Goal: Use online tool/utility: Utilize a website feature to perform a specific function

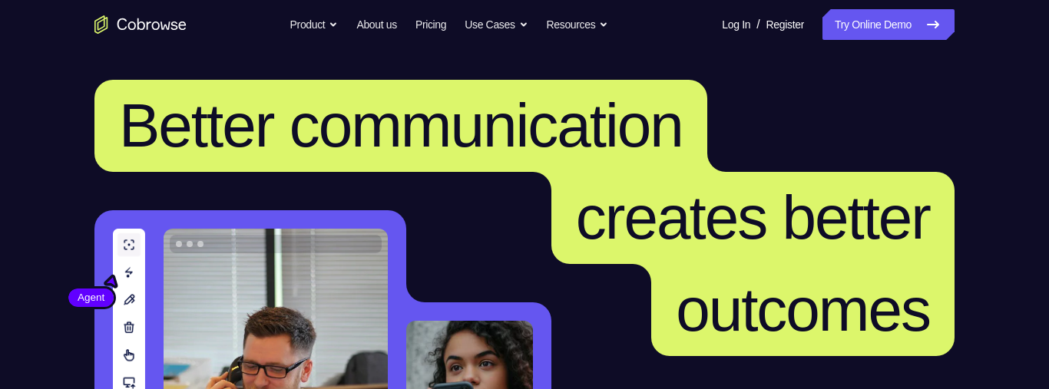
click at [929, 18] on icon at bounding box center [932, 24] width 18 height 18
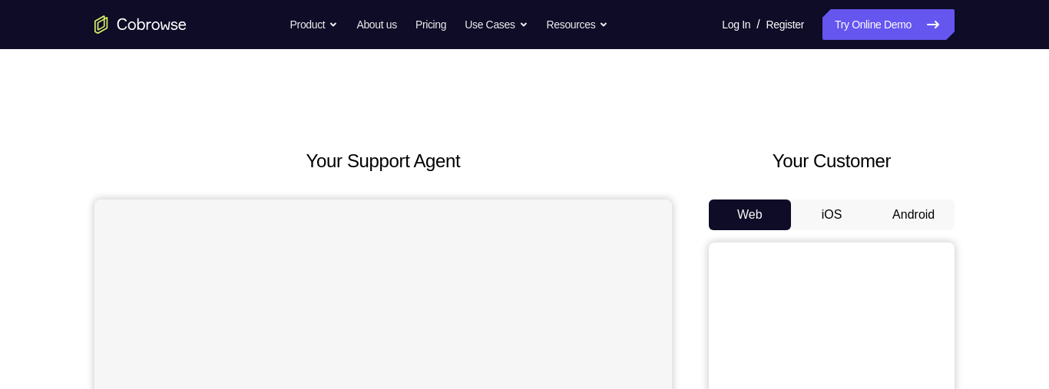
click at [930, 229] on button "Android" at bounding box center [913, 215] width 82 height 31
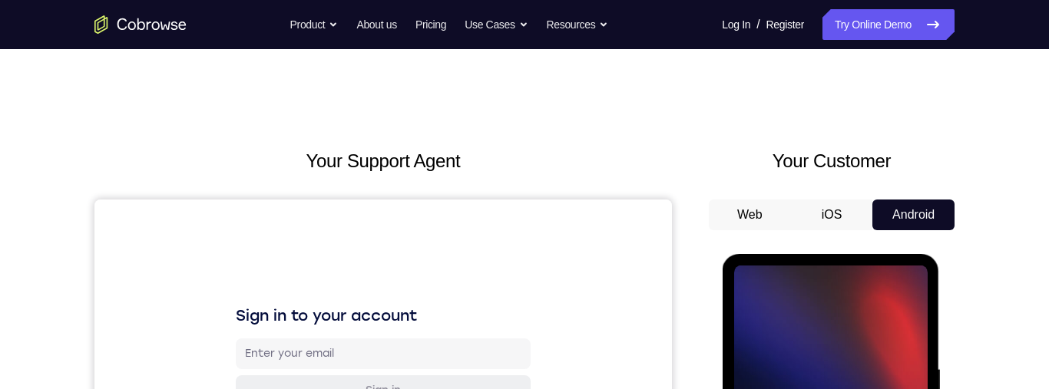
scroll to position [183, 0]
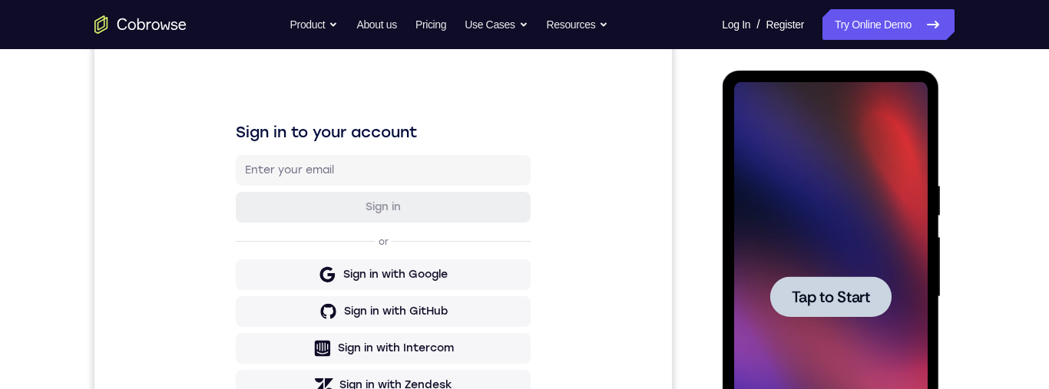
click at [858, 296] on span "Tap to Start" at bounding box center [830, 296] width 78 height 15
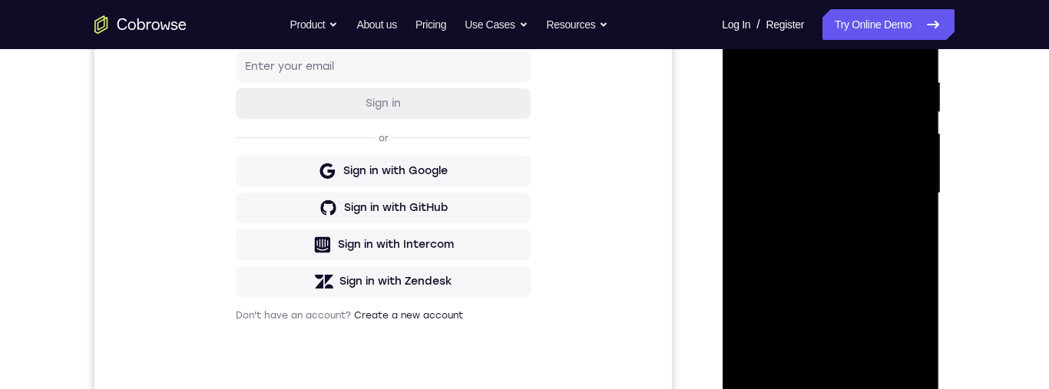
scroll to position [372, 0]
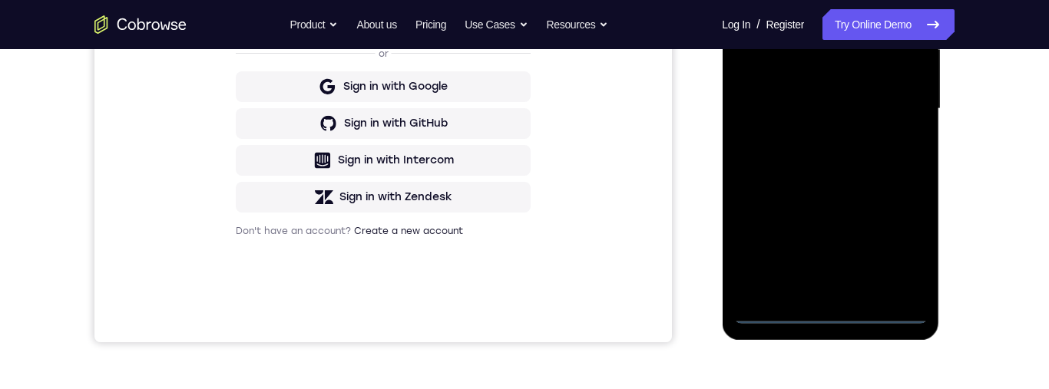
click at [828, 321] on div at bounding box center [829, 109] width 193 height 430
click at [901, 238] on div at bounding box center [829, 109] width 193 height 430
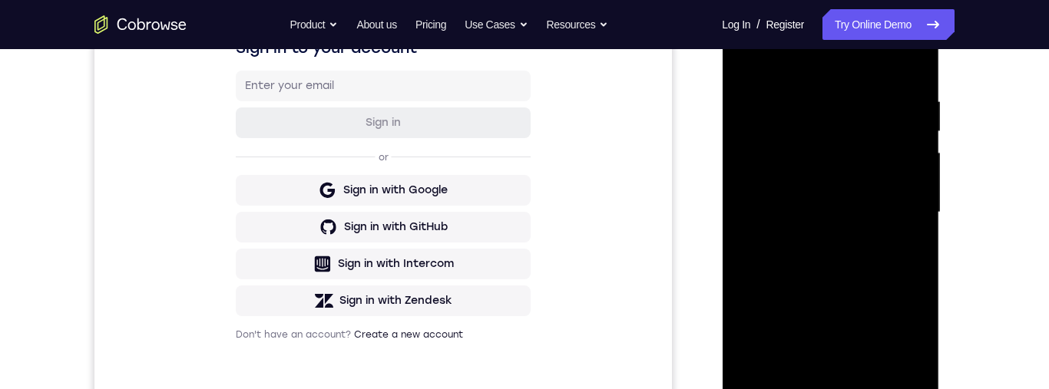
scroll to position [157, 0]
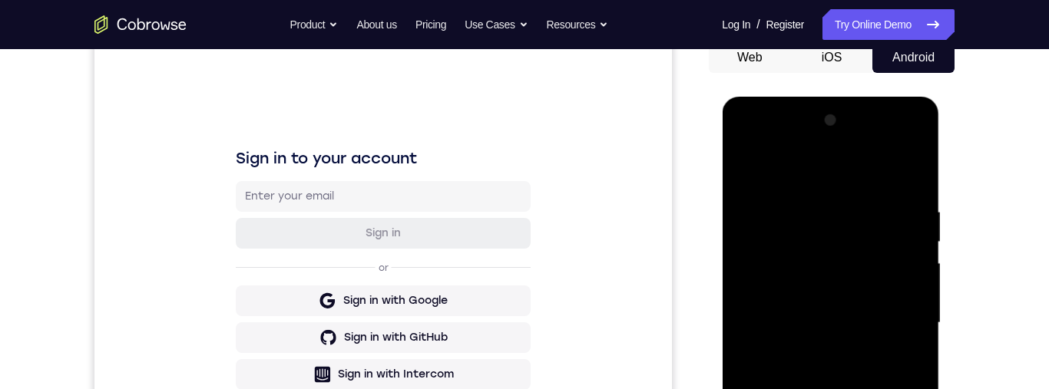
click at [870, 179] on div at bounding box center [829, 323] width 193 height 430
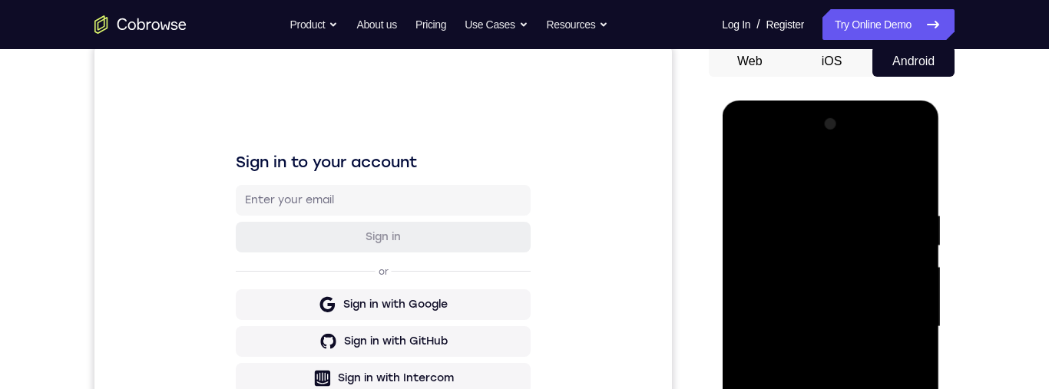
click at [900, 320] on div at bounding box center [829, 327] width 193 height 430
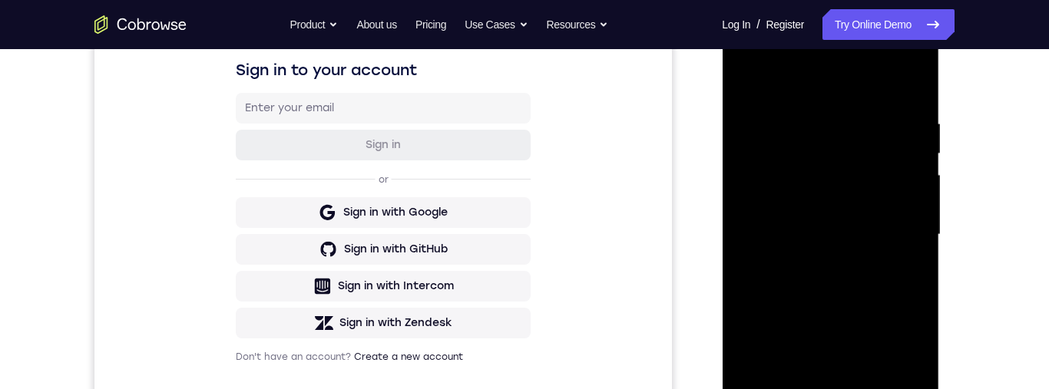
scroll to position [257, 0]
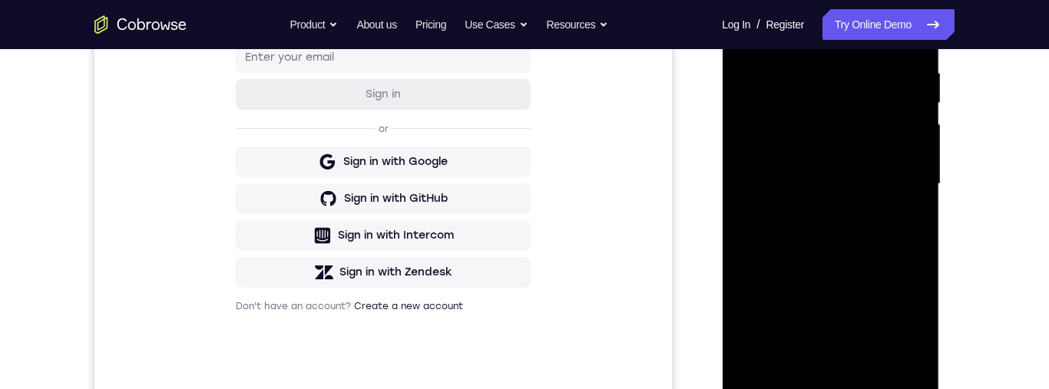
click at [818, 206] on div at bounding box center [829, 184] width 193 height 430
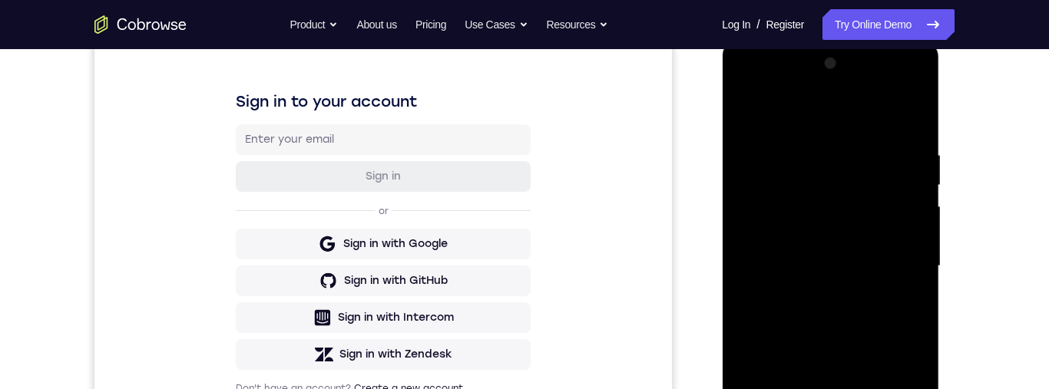
scroll to position [211, 0]
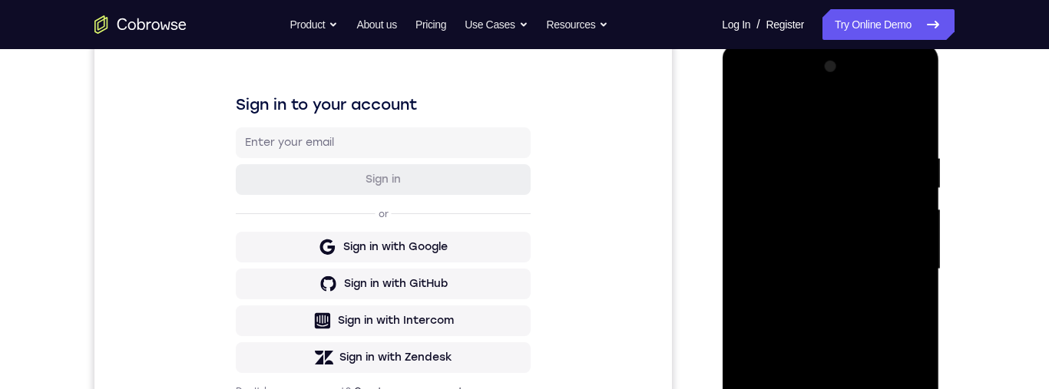
click at [857, 253] on div at bounding box center [829, 270] width 193 height 430
click at [889, 230] on div at bounding box center [829, 270] width 193 height 430
click at [877, 268] on div at bounding box center [829, 270] width 193 height 430
click at [897, 326] on div at bounding box center [829, 270] width 193 height 430
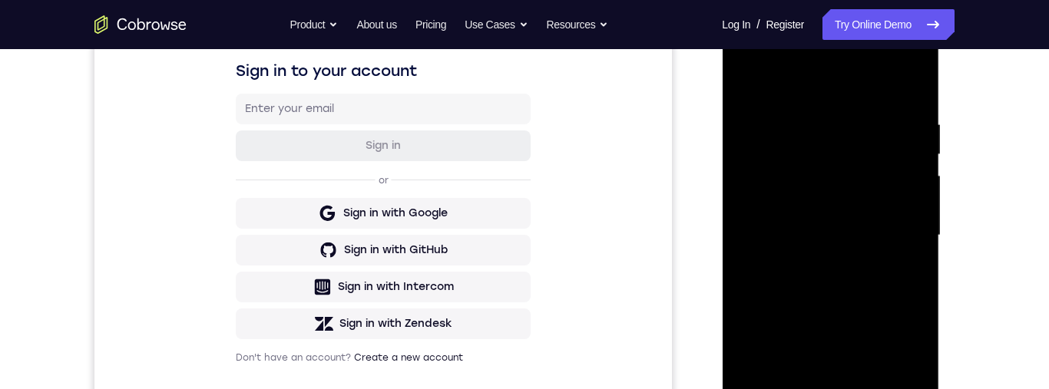
click at [913, 79] on div at bounding box center [829, 236] width 193 height 430
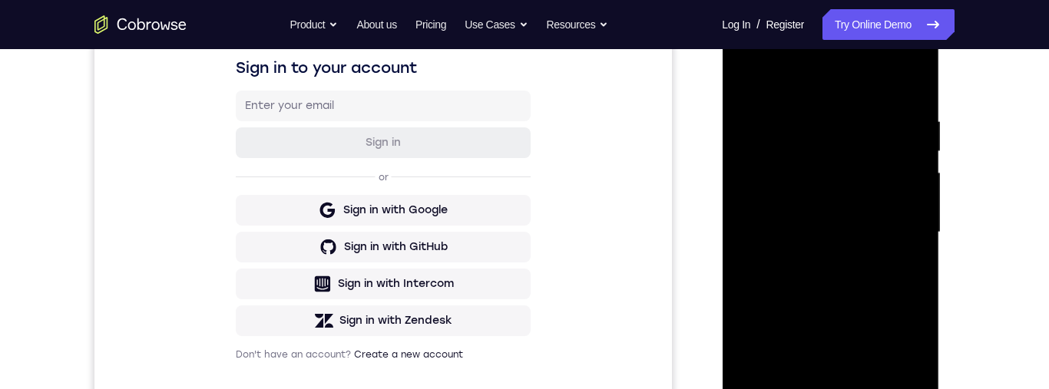
click at [828, 279] on div at bounding box center [829, 233] width 193 height 430
click at [828, 276] on div at bounding box center [829, 233] width 193 height 430
click at [854, 289] on div at bounding box center [829, 233] width 193 height 430
click at [838, 274] on div at bounding box center [829, 233] width 193 height 430
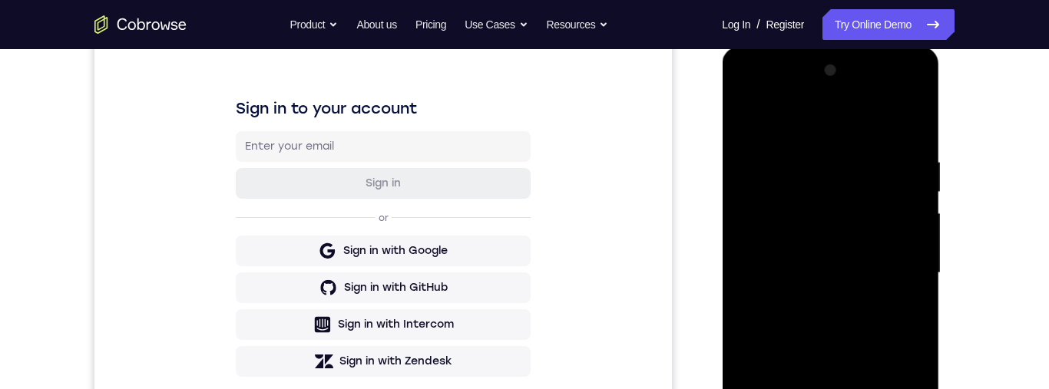
click at [904, 295] on div at bounding box center [829, 273] width 193 height 430
click at [904, 240] on div at bounding box center [829, 273] width 193 height 430
click at [881, 273] on div at bounding box center [829, 273] width 193 height 430
click at [884, 332] on div at bounding box center [829, 273] width 193 height 430
click at [838, 317] on div at bounding box center [829, 273] width 193 height 430
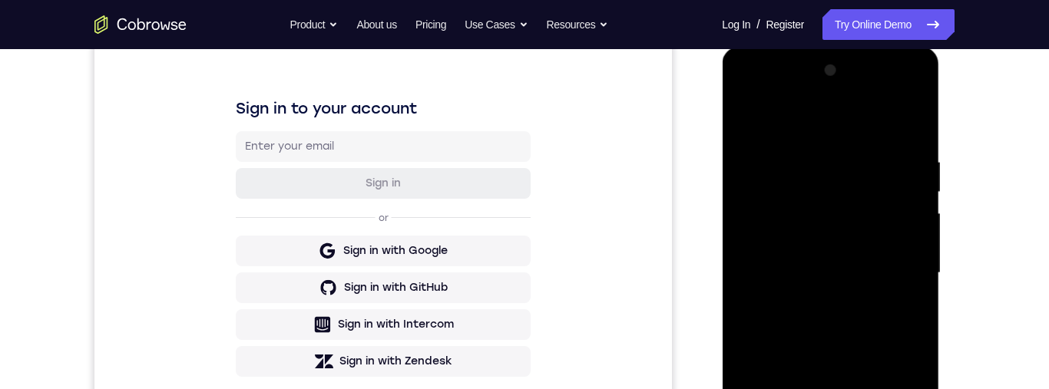
click at [906, 294] on div at bounding box center [829, 273] width 193 height 430
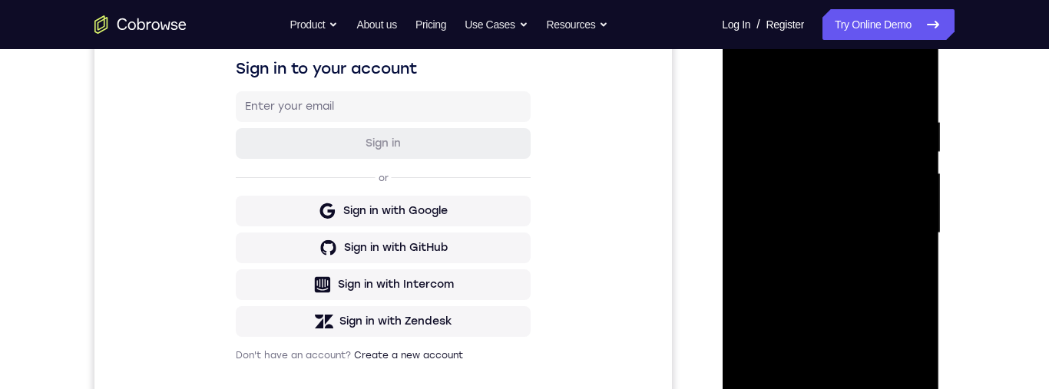
scroll to position [252, 0]
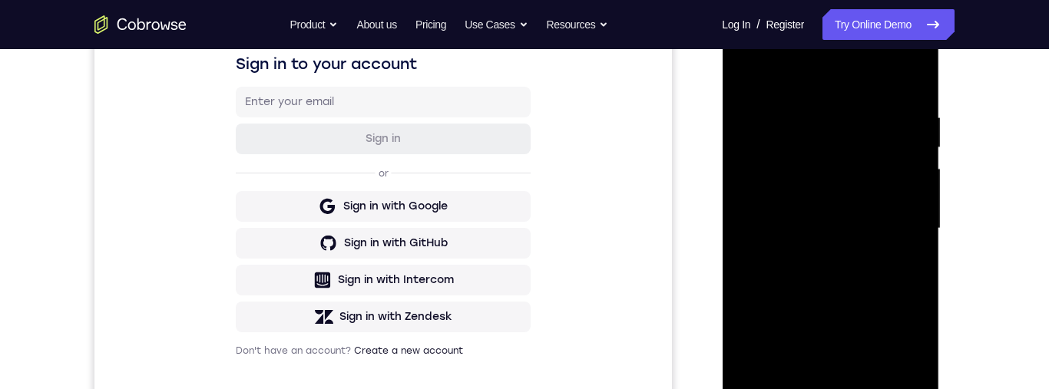
click at [809, 103] on div at bounding box center [829, 229] width 193 height 430
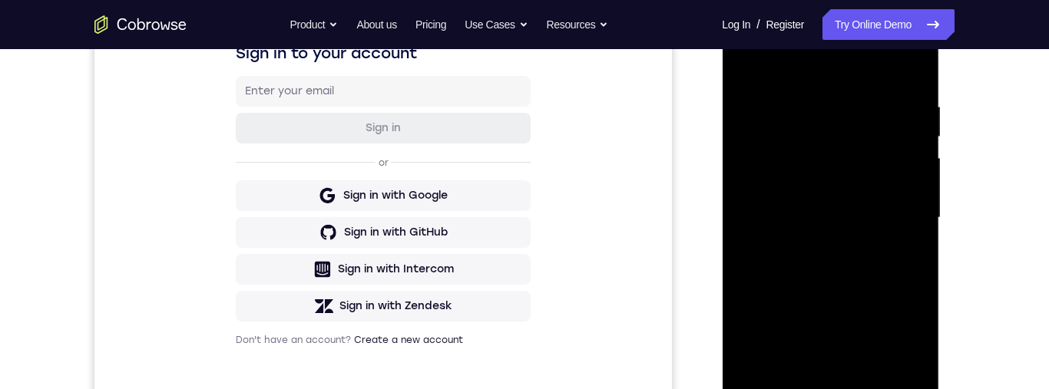
click at [911, 145] on div at bounding box center [829, 218] width 193 height 430
click at [910, 129] on div at bounding box center [829, 218] width 193 height 430
click at [914, 68] on div at bounding box center [829, 218] width 193 height 430
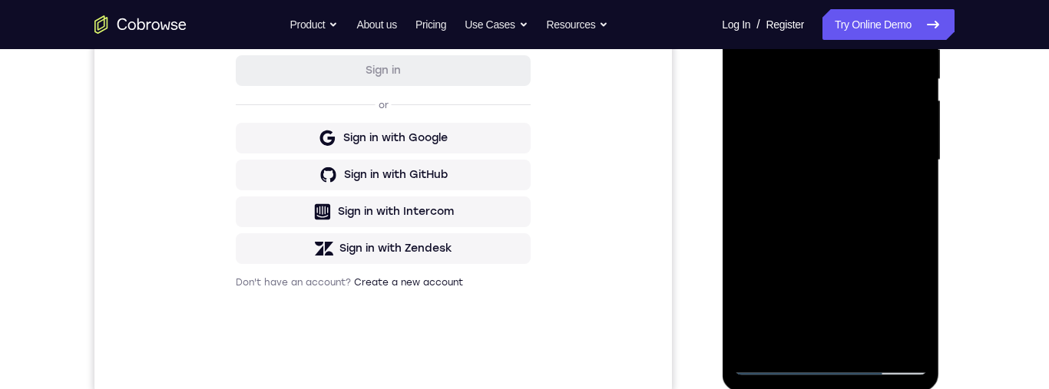
click at [902, 219] on div at bounding box center [829, 160] width 193 height 430
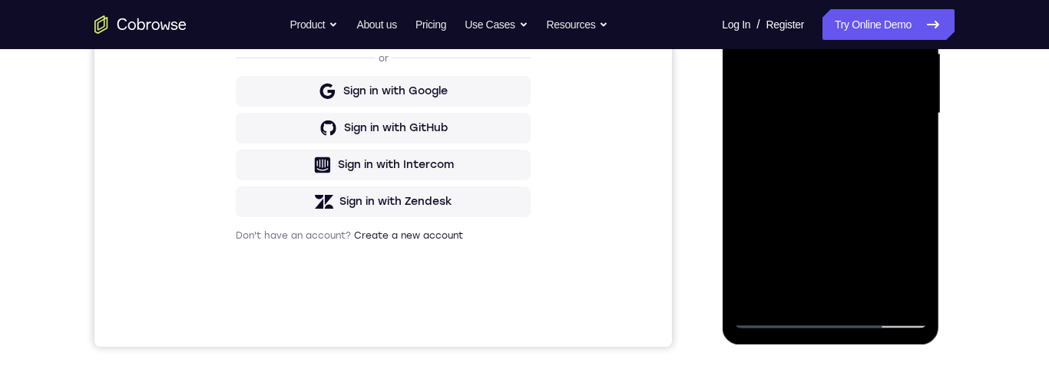
scroll to position [405, 0]
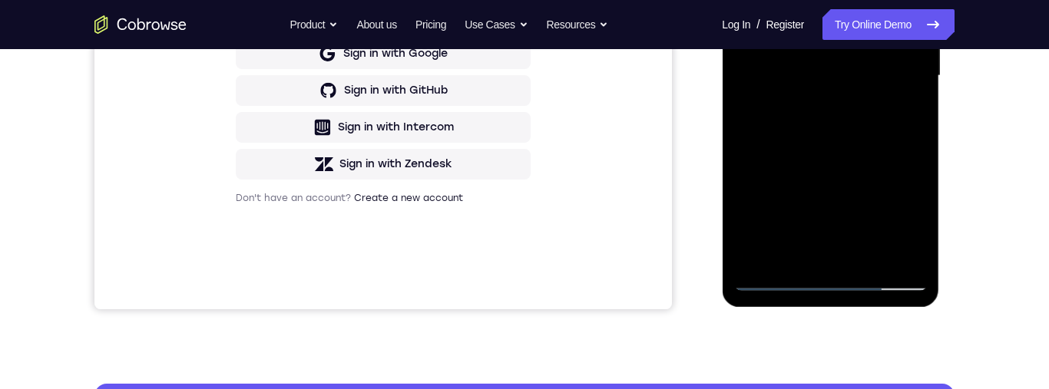
click at [869, 253] on div at bounding box center [829, 76] width 193 height 430
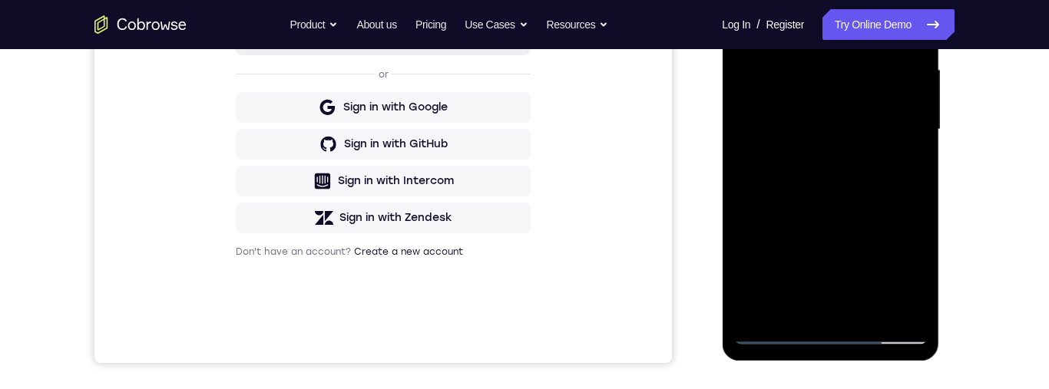
scroll to position [343, 0]
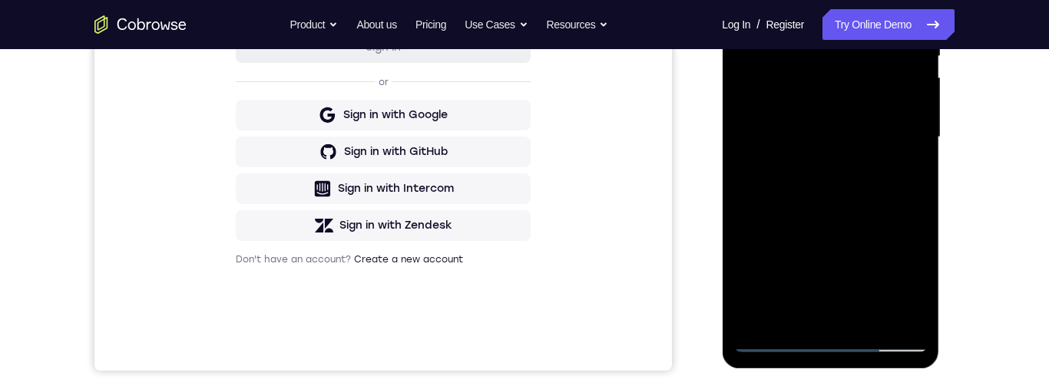
click at [873, 220] on div at bounding box center [829, 137] width 193 height 430
click at [879, 253] on div at bounding box center [829, 137] width 193 height 430
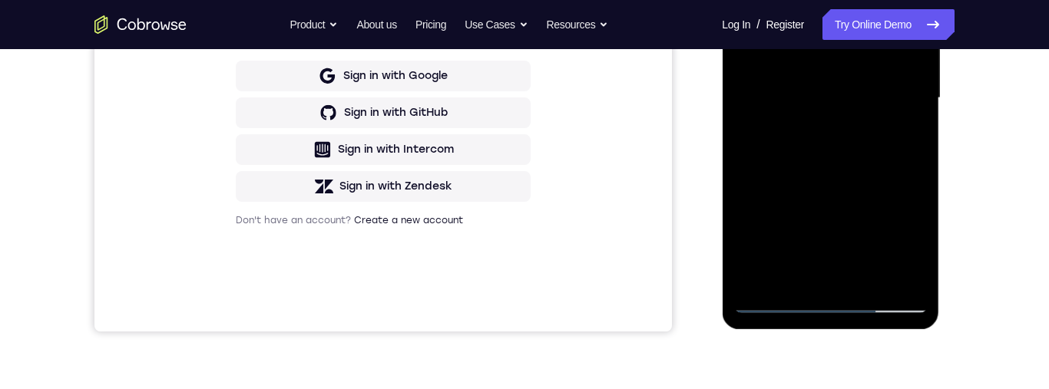
scroll to position [212, 0]
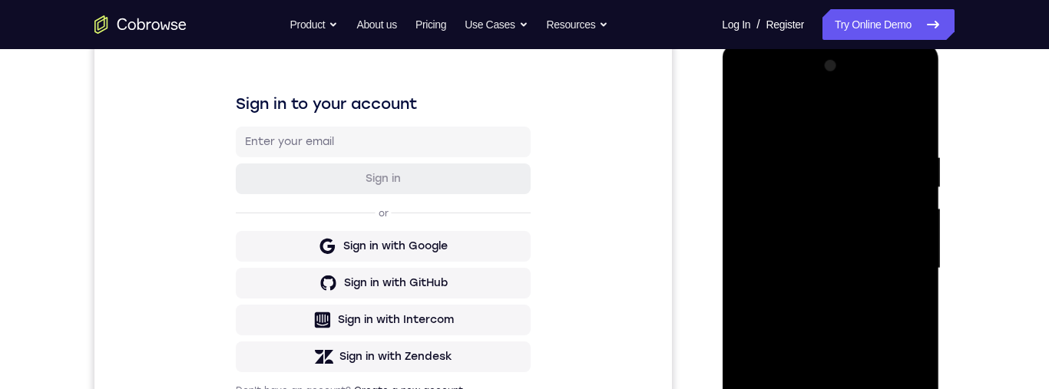
click at [751, 110] on div at bounding box center [829, 269] width 193 height 430
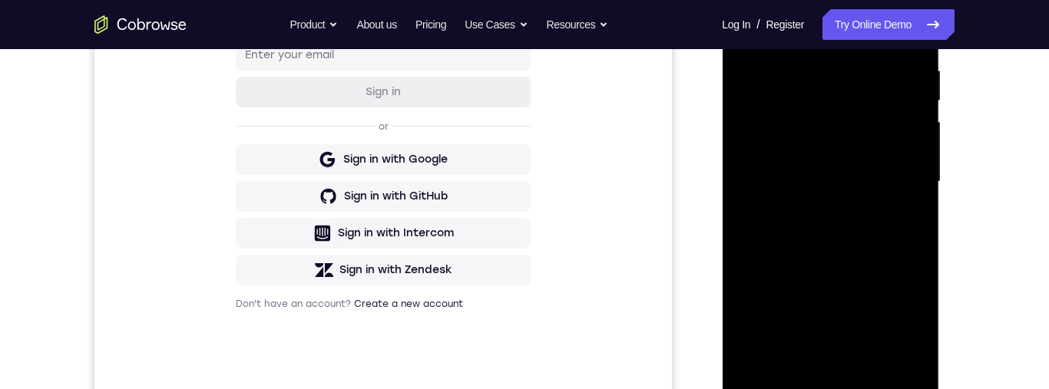
scroll to position [350, 0]
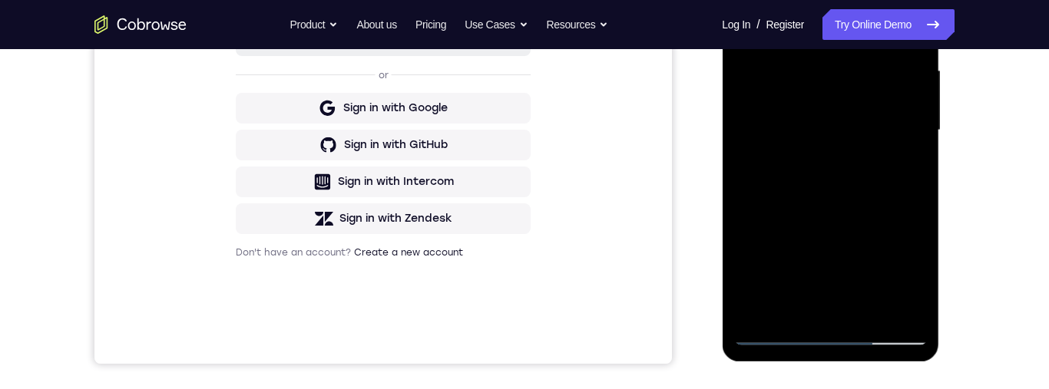
click at [880, 215] on div at bounding box center [829, 131] width 193 height 430
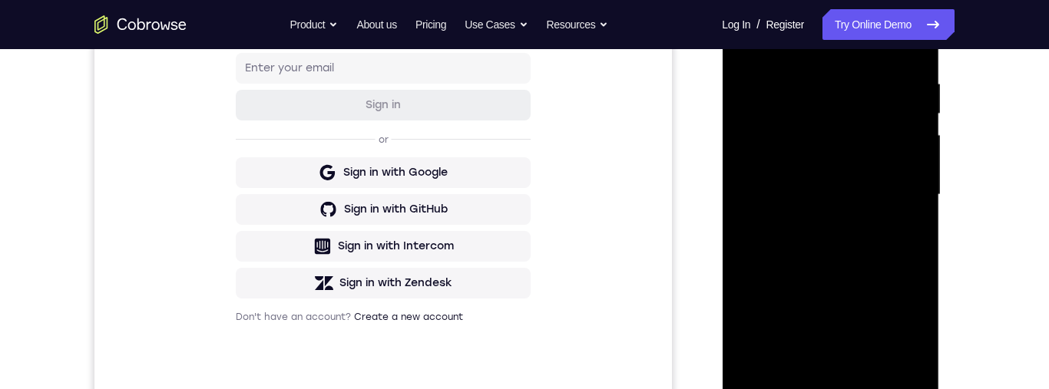
scroll to position [203, 0]
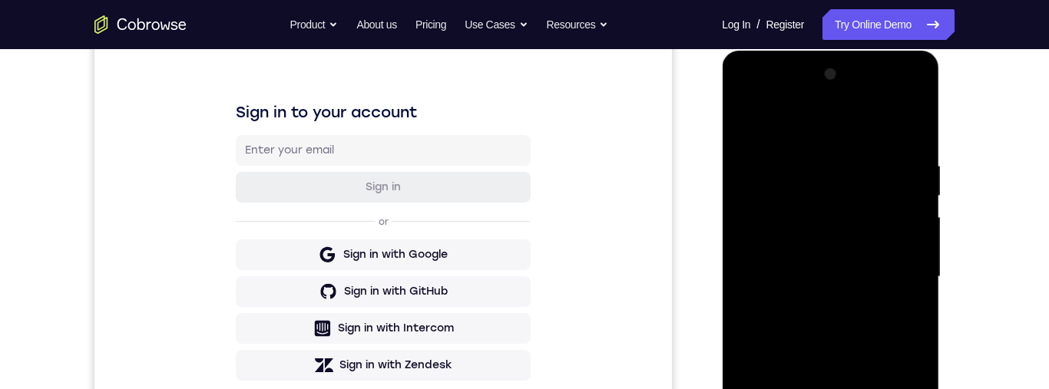
click at [753, 126] on div at bounding box center [829, 277] width 193 height 430
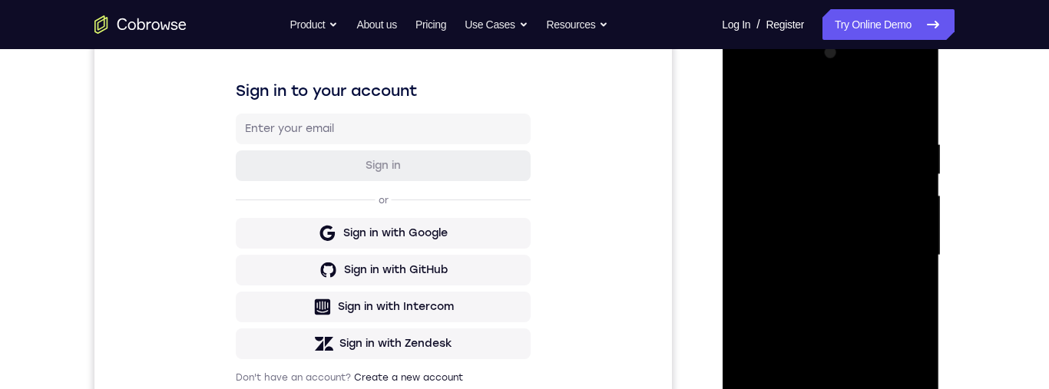
scroll to position [298, 0]
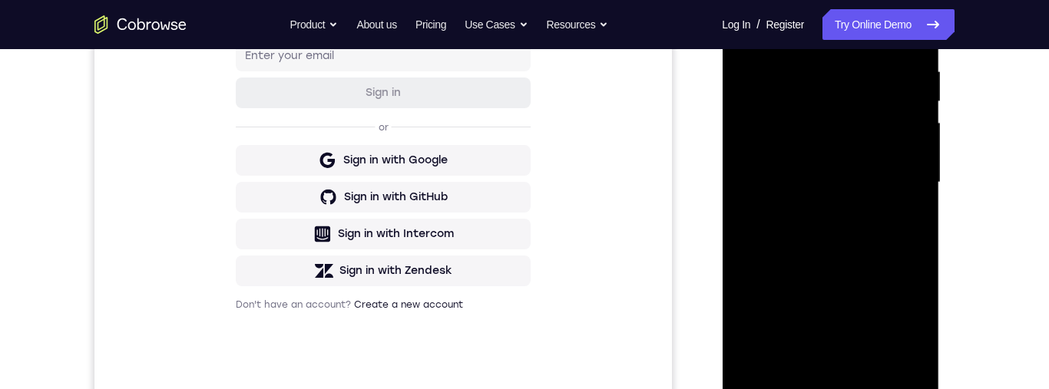
click at [880, 230] on div at bounding box center [829, 183] width 193 height 430
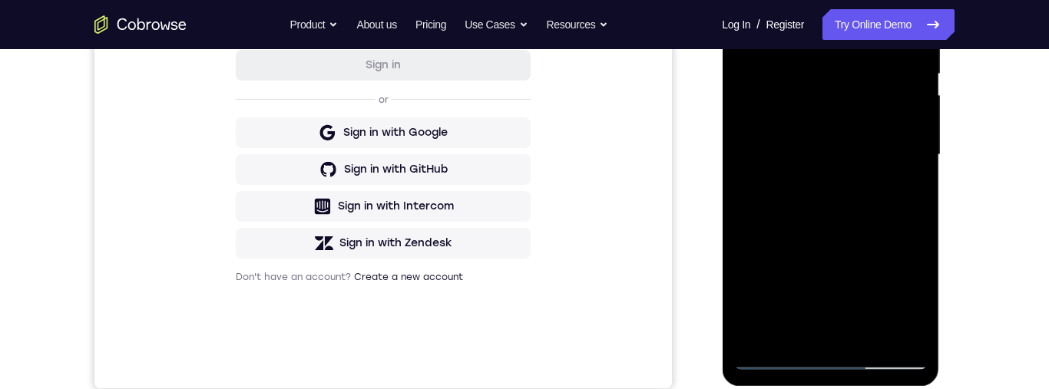
scroll to position [323, 0]
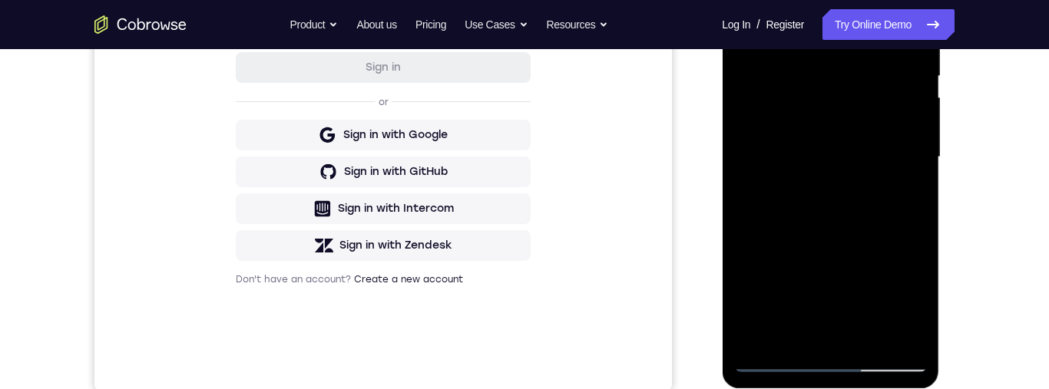
click at [811, 214] on div at bounding box center [829, 157] width 193 height 430
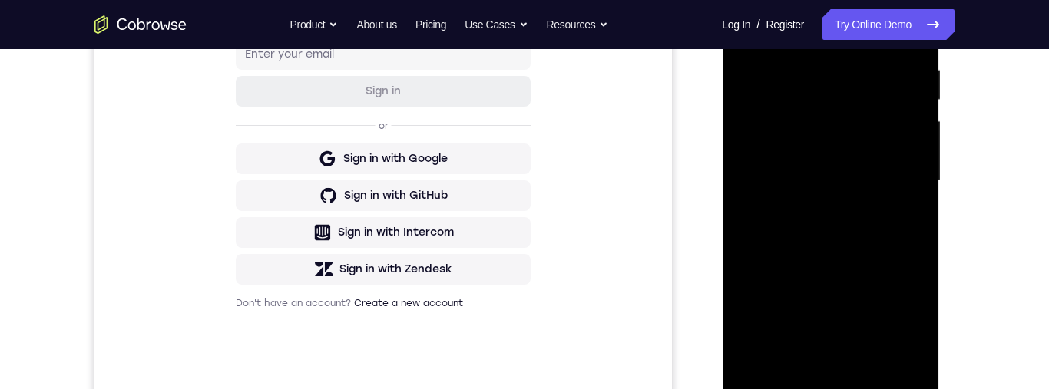
scroll to position [239, 0]
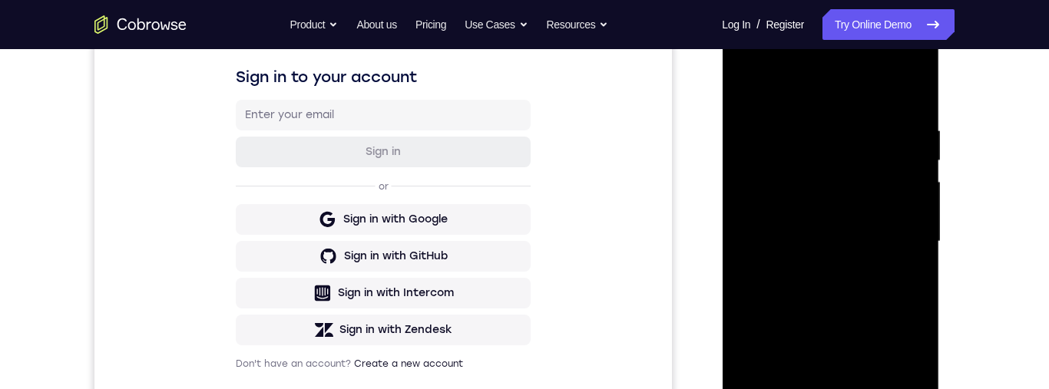
click at [756, 81] on div at bounding box center [829, 242] width 193 height 430
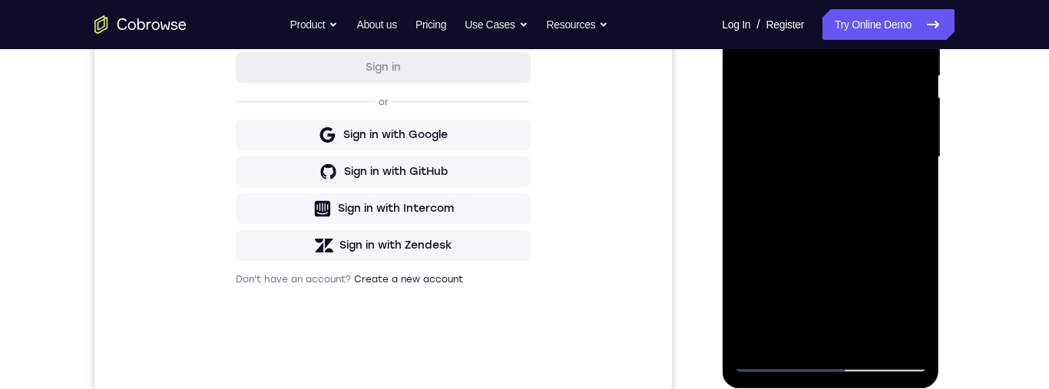
scroll to position [367, 0]
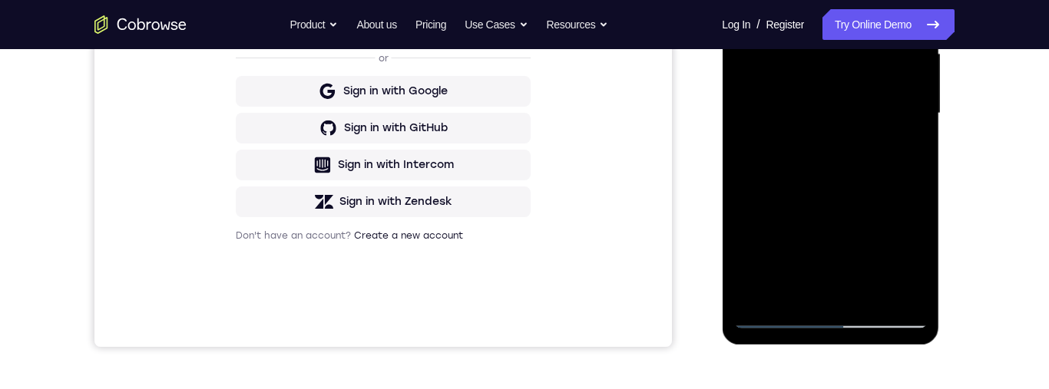
click at [877, 291] on div at bounding box center [829, 114] width 193 height 430
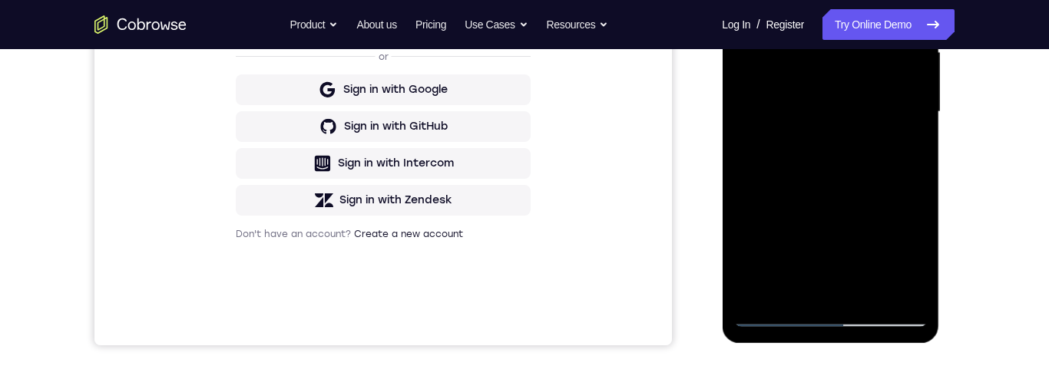
scroll to position [365, 0]
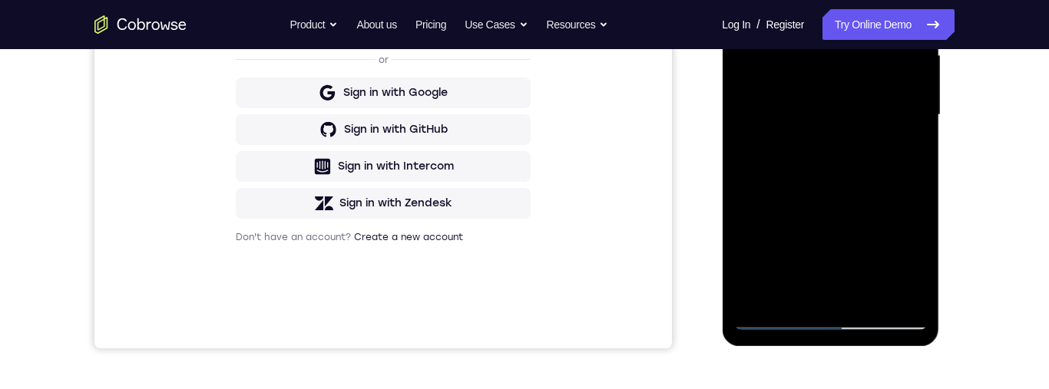
click at [838, 159] on div at bounding box center [829, 115] width 193 height 430
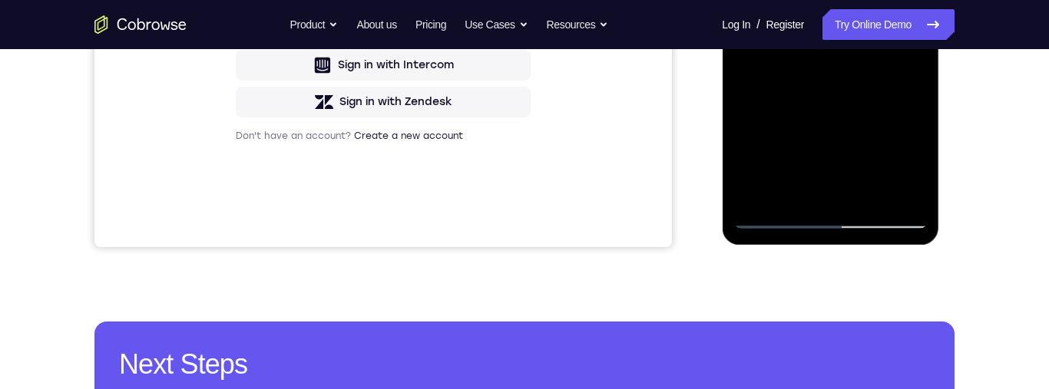
scroll to position [443, 0]
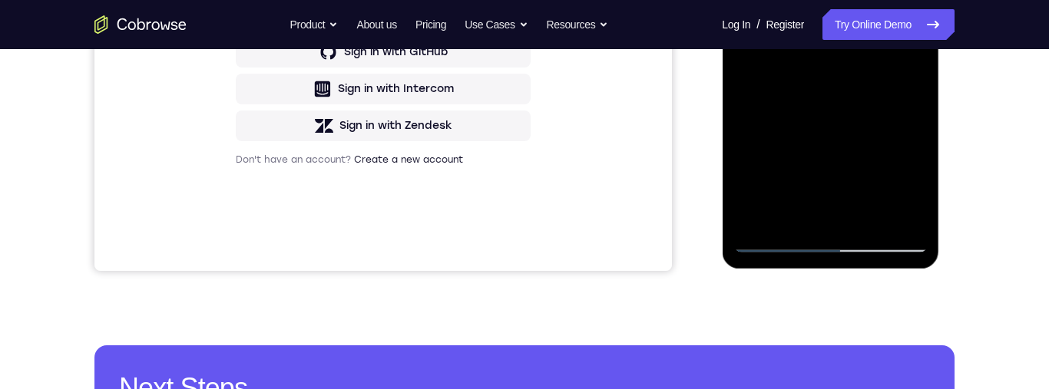
click at [875, 130] on div at bounding box center [829, 38] width 193 height 430
click at [857, 108] on div at bounding box center [829, 38] width 193 height 430
click at [788, 91] on div at bounding box center [829, 38] width 193 height 430
click at [793, 213] on div at bounding box center [829, 38] width 193 height 430
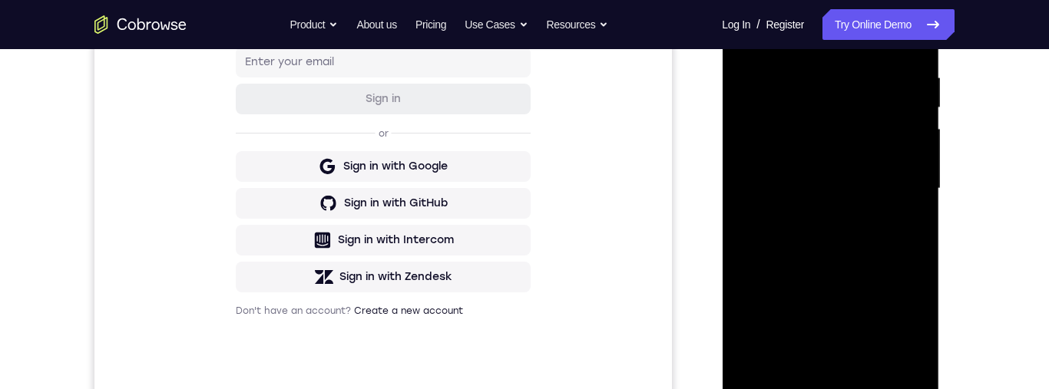
scroll to position [260, 0]
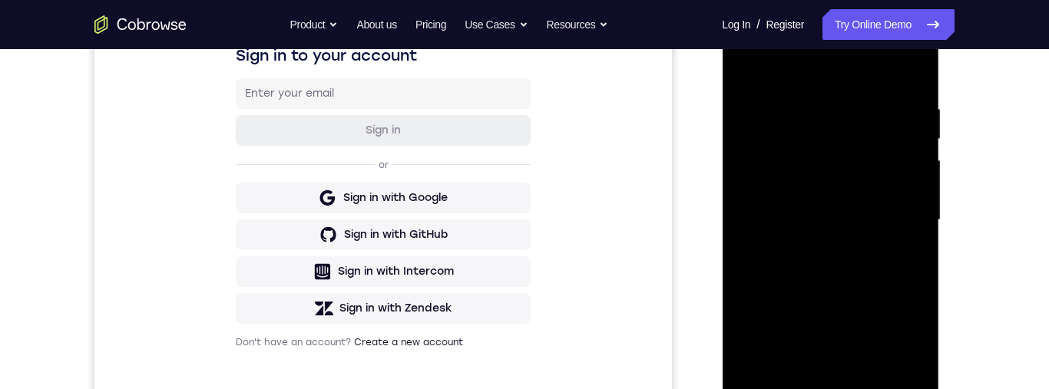
click at [744, 68] on div at bounding box center [829, 220] width 193 height 430
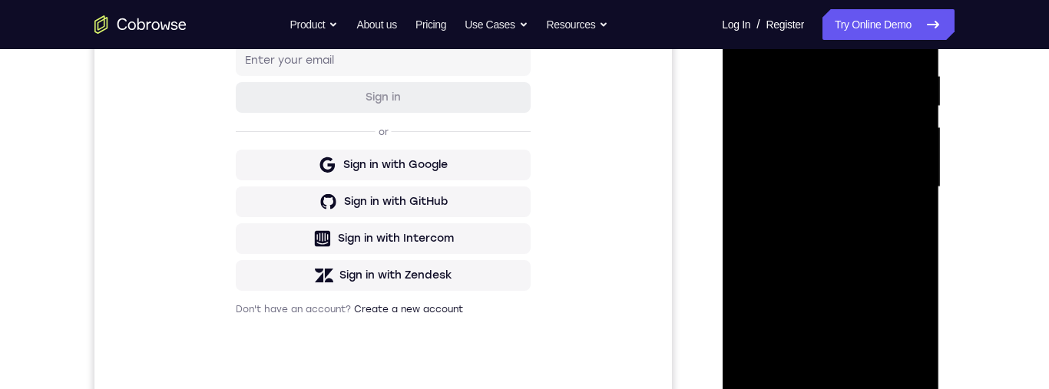
scroll to position [363, 0]
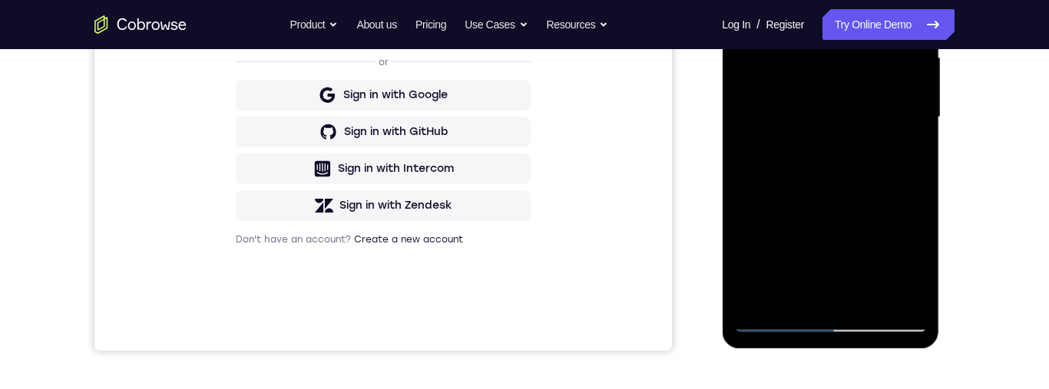
click at [866, 201] on div at bounding box center [829, 118] width 193 height 430
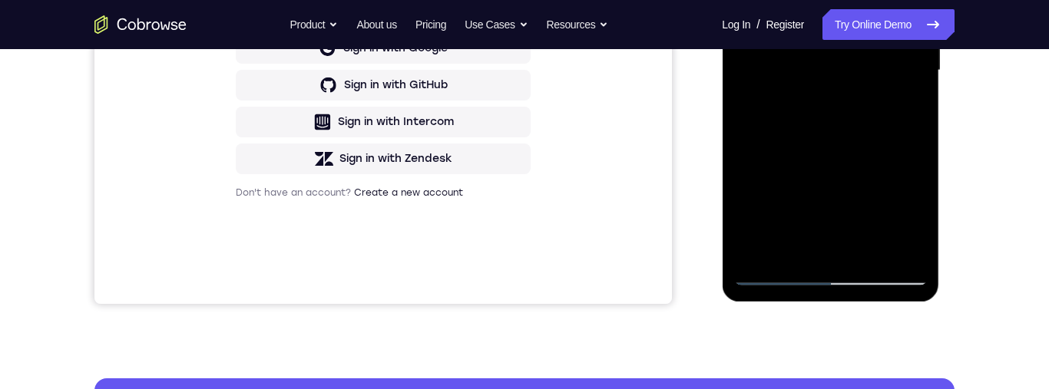
scroll to position [316, 0]
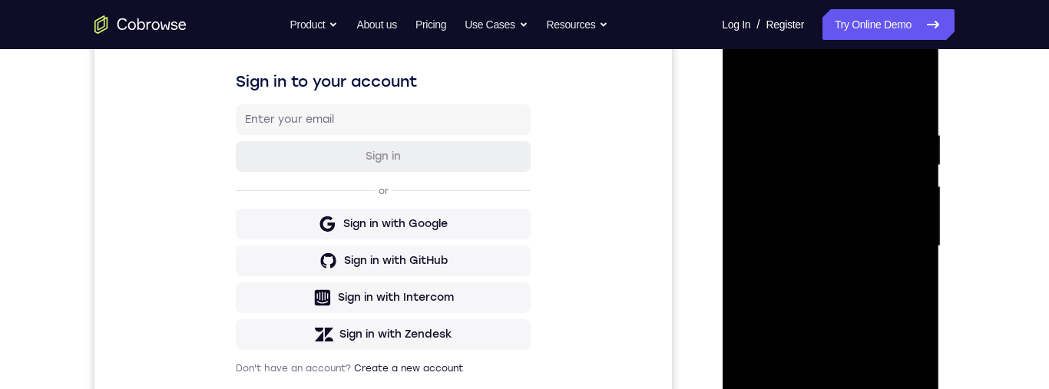
click at [752, 93] on div at bounding box center [829, 246] width 193 height 430
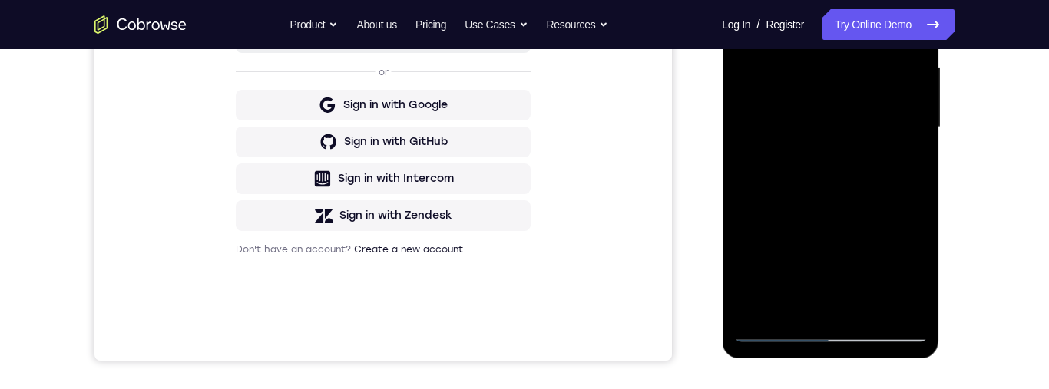
click at [875, 249] on div at bounding box center [829, 127] width 193 height 430
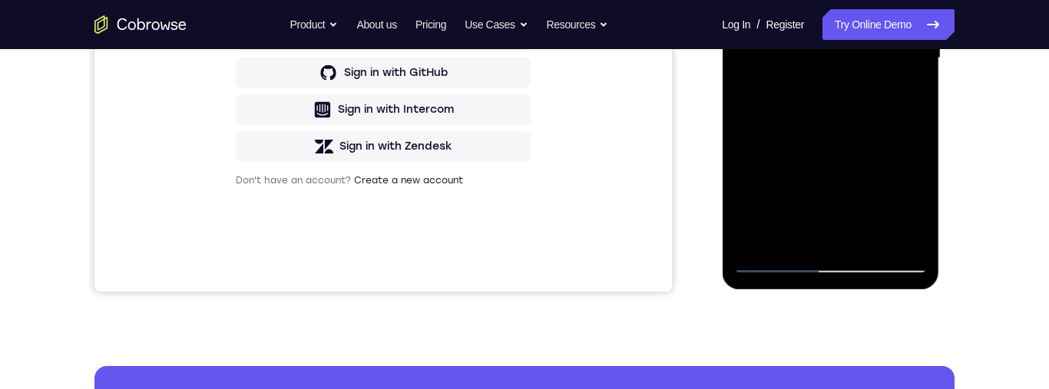
scroll to position [269, 0]
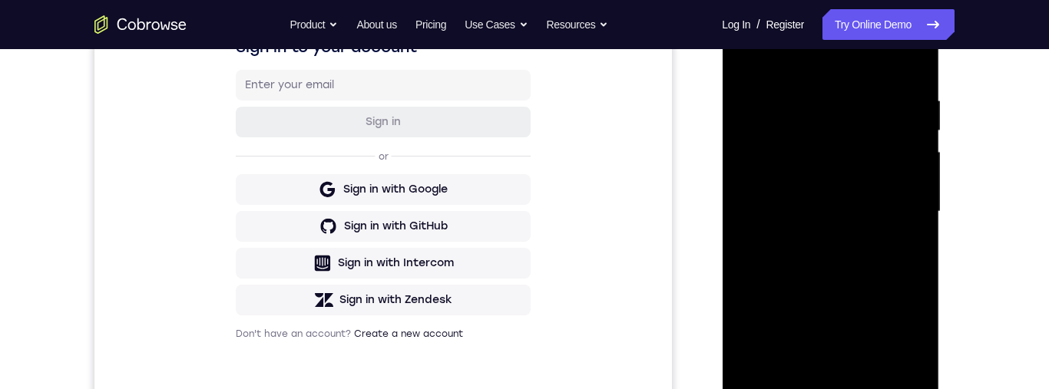
click at [748, 61] on div at bounding box center [829, 212] width 193 height 430
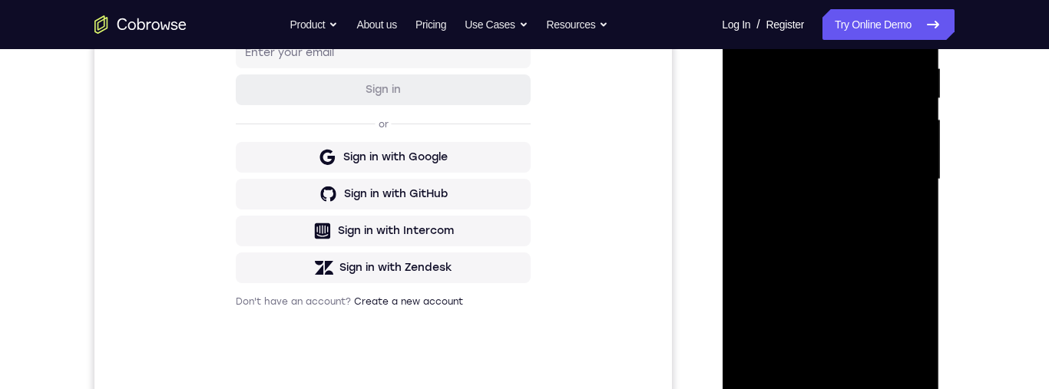
click at [887, 199] on div at bounding box center [829, 180] width 193 height 430
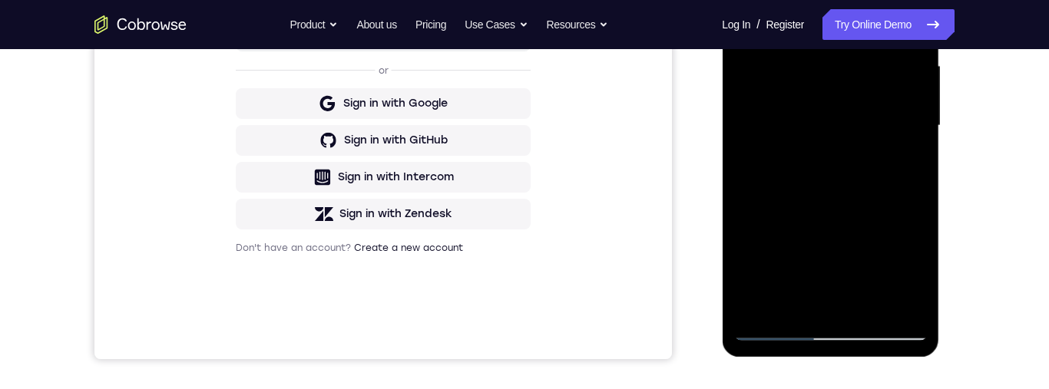
scroll to position [353, 0]
click at [835, 138] on div at bounding box center [829, 127] width 193 height 430
click at [847, 269] on div at bounding box center [829, 127] width 193 height 430
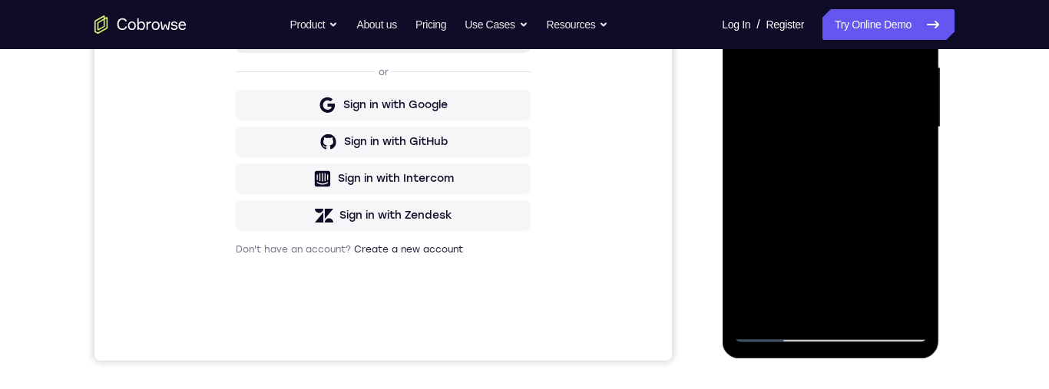
click at [904, 273] on div at bounding box center [829, 127] width 193 height 430
click at [905, 269] on div at bounding box center [829, 127] width 193 height 430
click at [909, 273] on div at bounding box center [829, 127] width 193 height 430
click at [905, 279] on div at bounding box center [829, 127] width 193 height 430
click at [906, 276] on div at bounding box center [829, 127] width 193 height 430
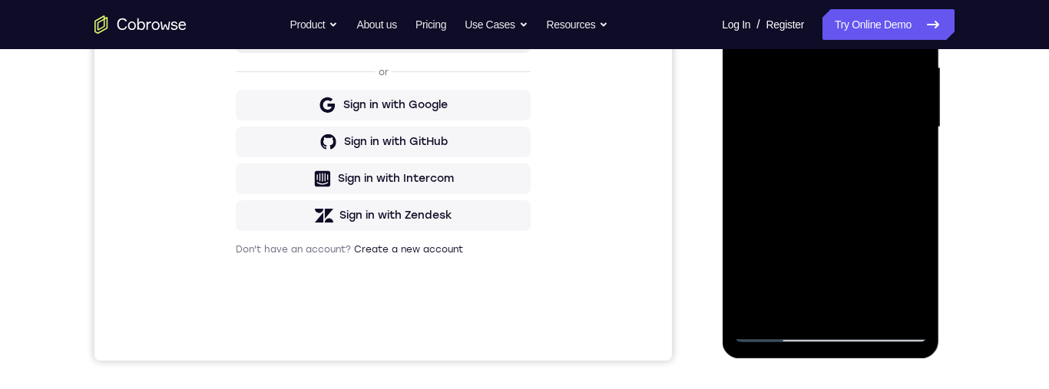
click at [906, 276] on div at bounding box center [829, 127] width 193 height 430
click at [907, 275] on div at bounding box center [829, 127] width 193 height 430
click at [903, 277] on div at bounding box center [829, 127] width 193 height 430
click at [904, 276] on div at bounding box center [829, 127] width 193 height 430
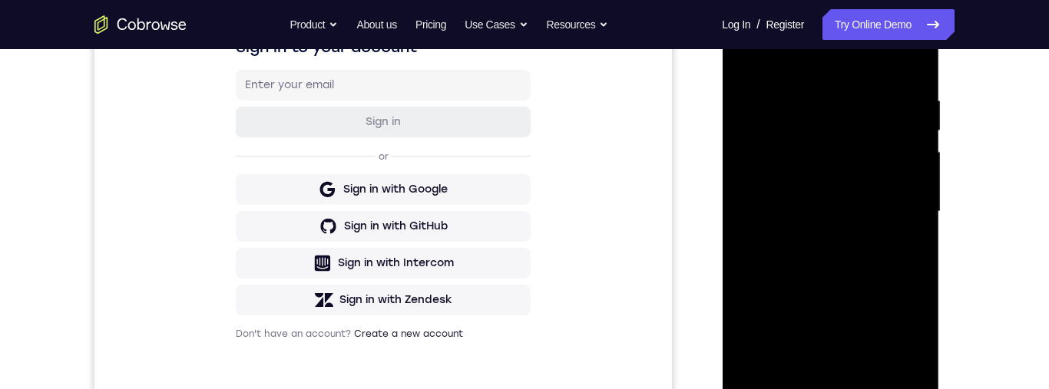
click at [741, 58] on div at bounding box center [829, 212] width 193 height 430
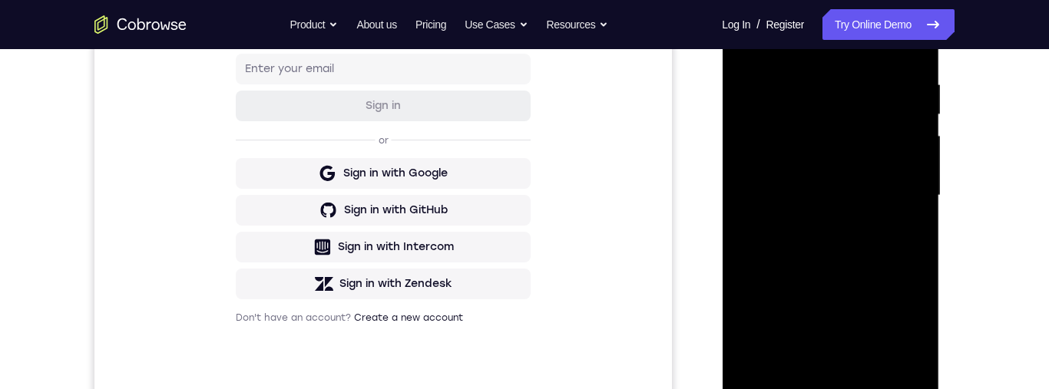
click at [916, 110] on div at bounding box center [829, 196] width 193 height 430
click at [879, 176] on div at bounding box center [829, 196] width 193 height 430
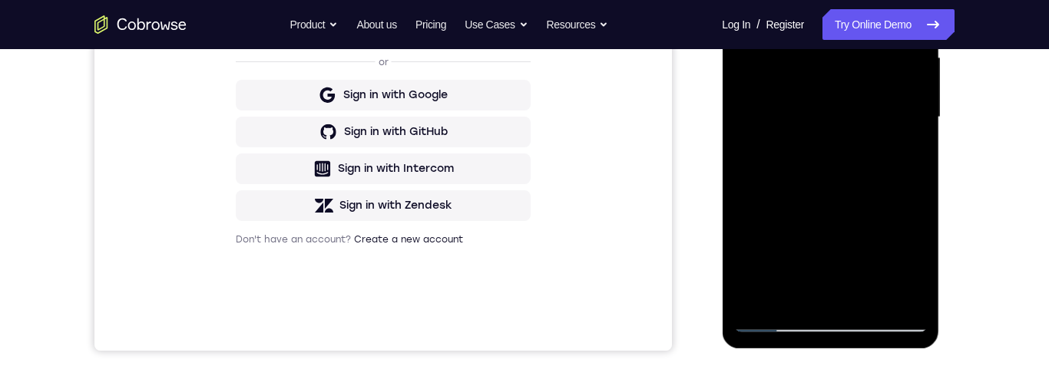
scroll to position [391, 0]
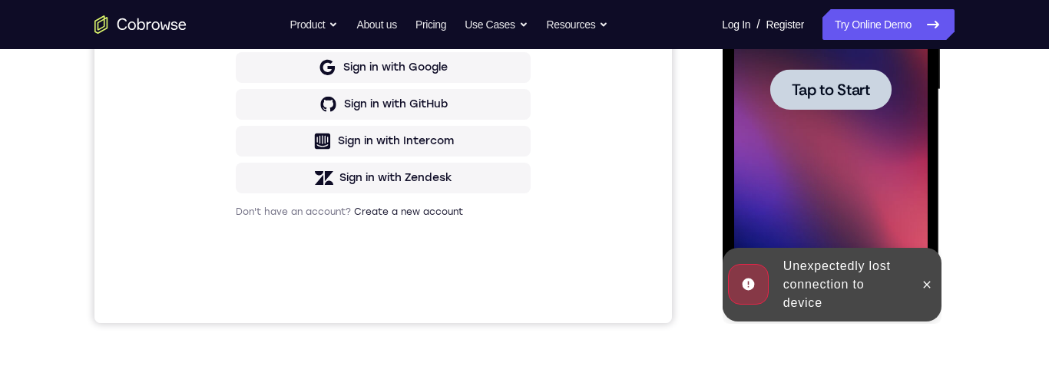
click at [920, 283] on icon at bounding box center [926, 285] width 12 height 12
click at [854, 83] on span "Tap to Start" at bounding box center [830, 89] width 78 height 15
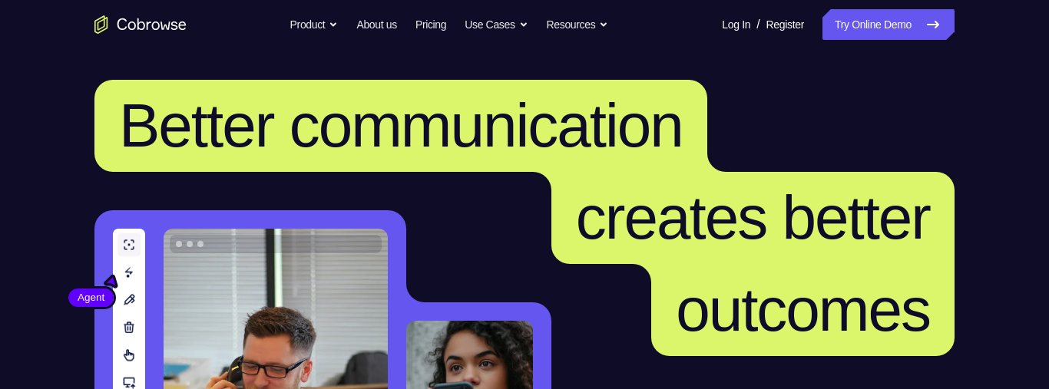
click at [921, 15] on link "Try Online Demo" at bounding box center [888, 24] width 132 height 31
click at [880, 30] on link "Try Online Demo" at bounding box center [888, 24] width 132 height 31
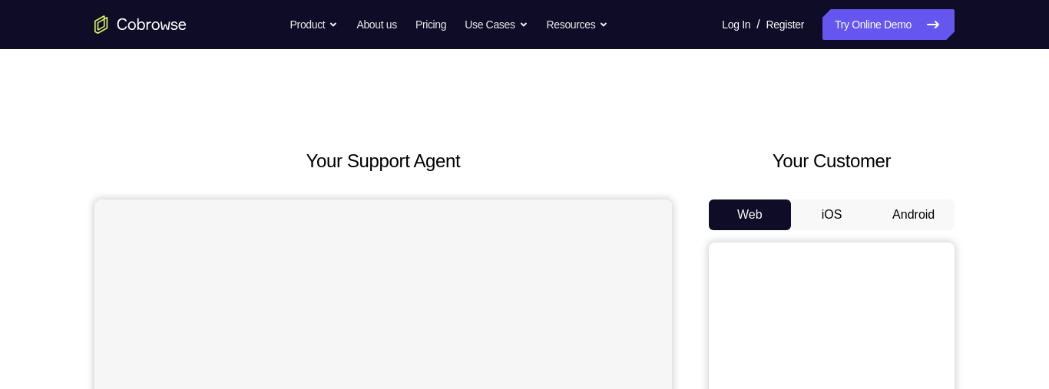
click at [926, 222] on button "Android" at bounding box center [913, 215] width 82 height 31
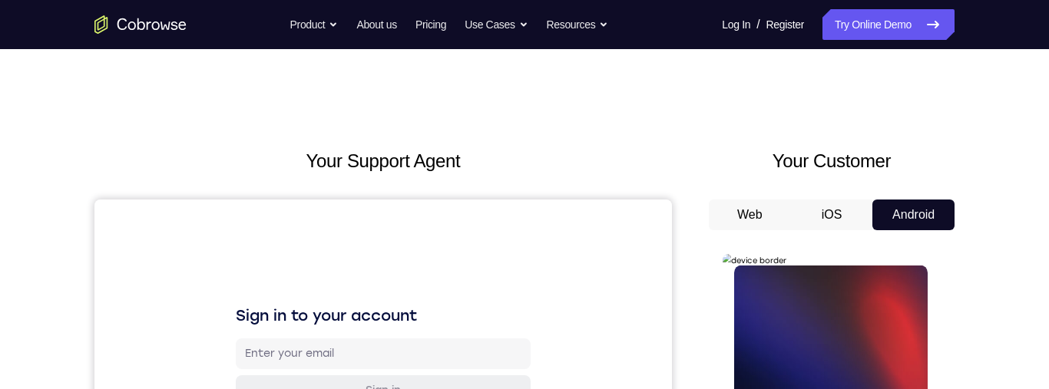
scroll to position [191, 0]
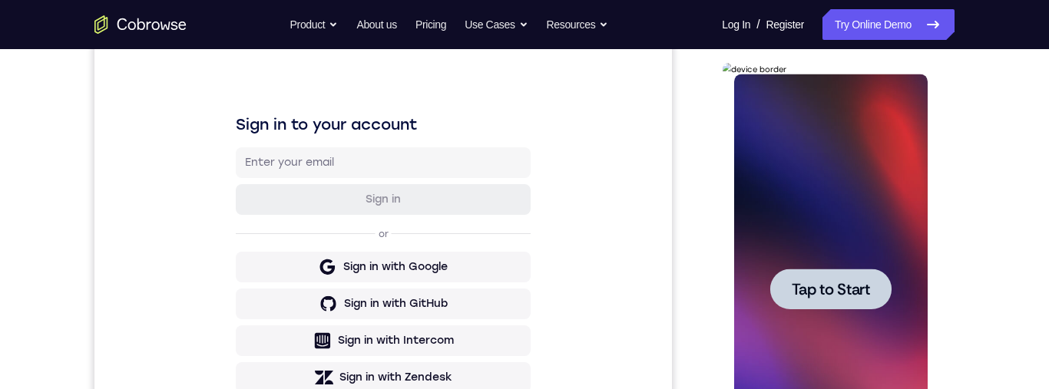
click at [838, 283] on span "Tap to Start" at bounding box center [830, 289] width 78 height 15
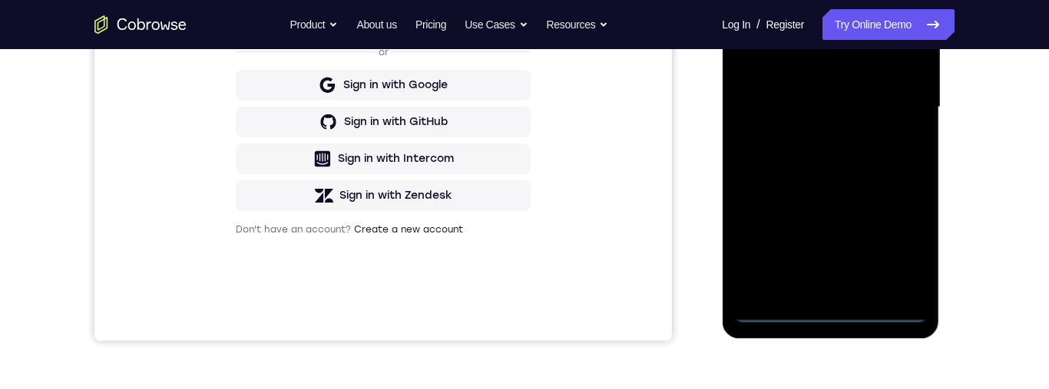
scroll to position [405, 0]
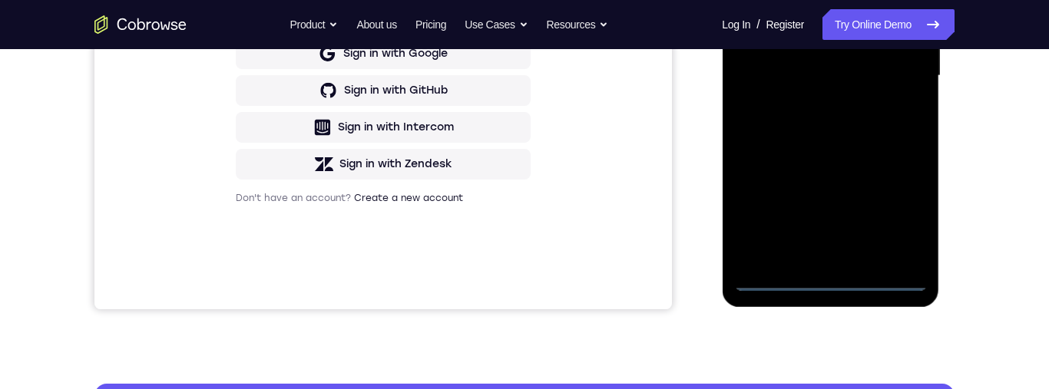
click at [832, 283] on div at bounding box center [829, 76] width 193 height 430
click at [899, 217] on div at bounding box center [829, 76] width 193 height 430
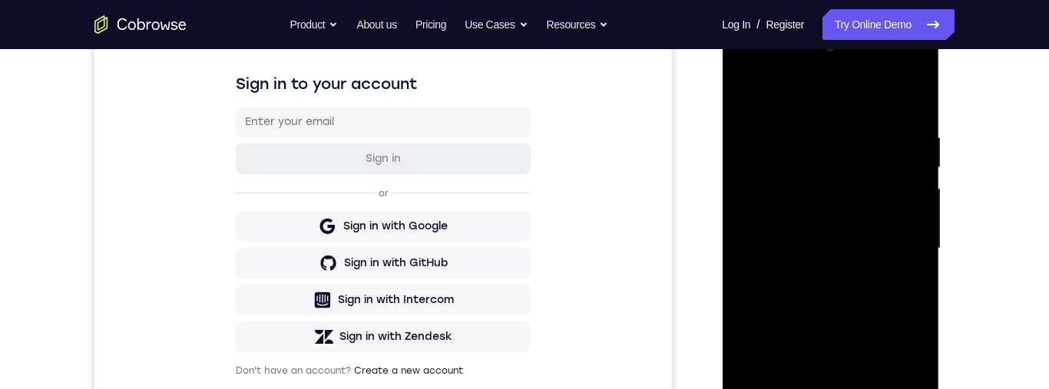
scroll to position [183, 0]
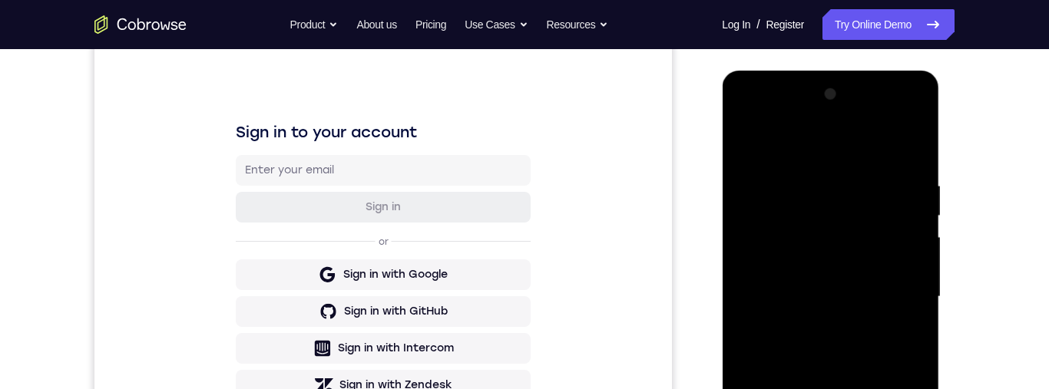
click at [861, 144] on div at bounding box center [829, 297] width 193 height 430
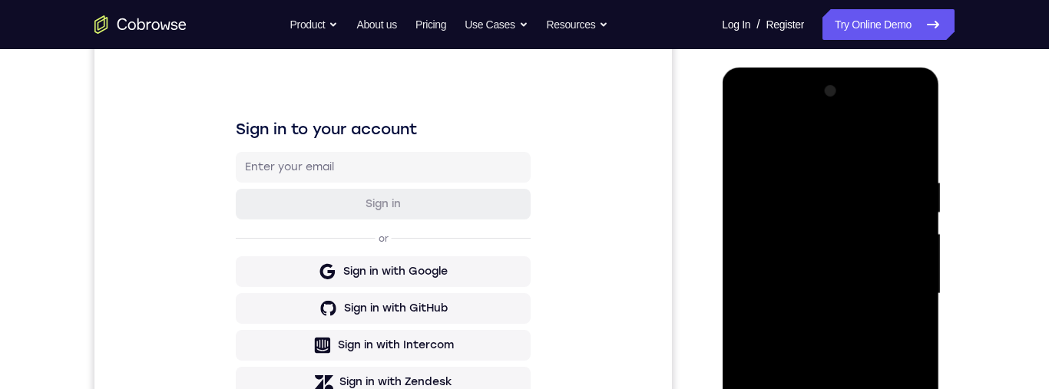
scroll to position [238, 0]
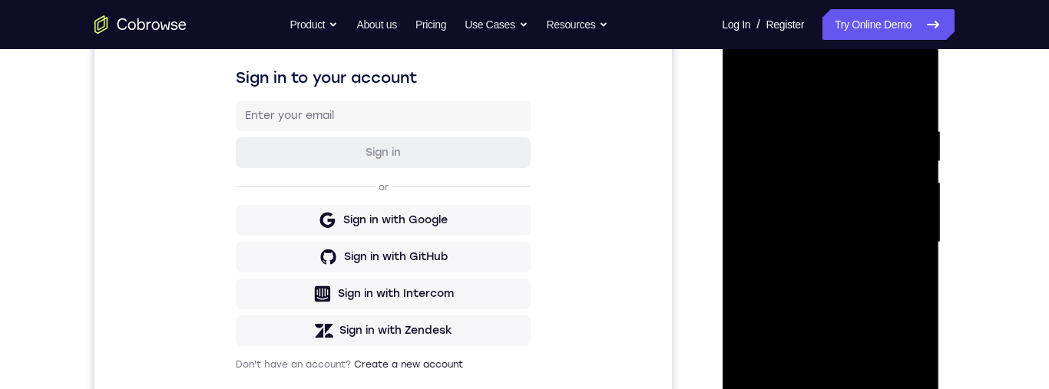
click at [903, 233] on div at bounding box center [829, 243] width 193 height 430
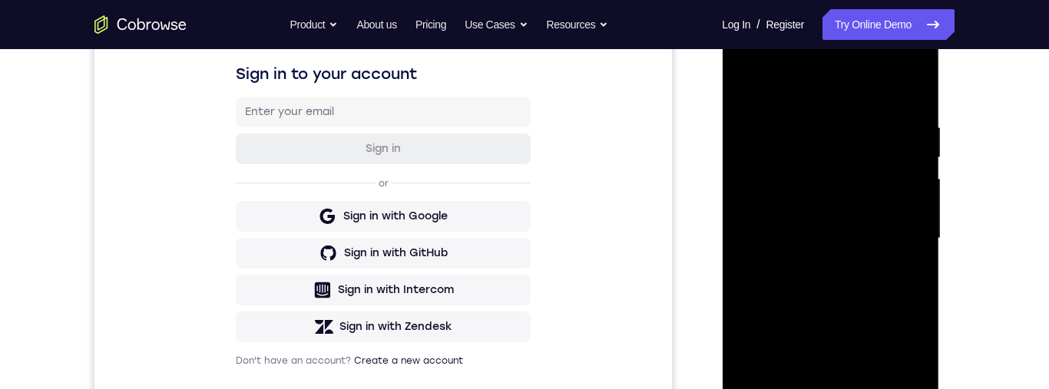
scroll to position [254, 0]
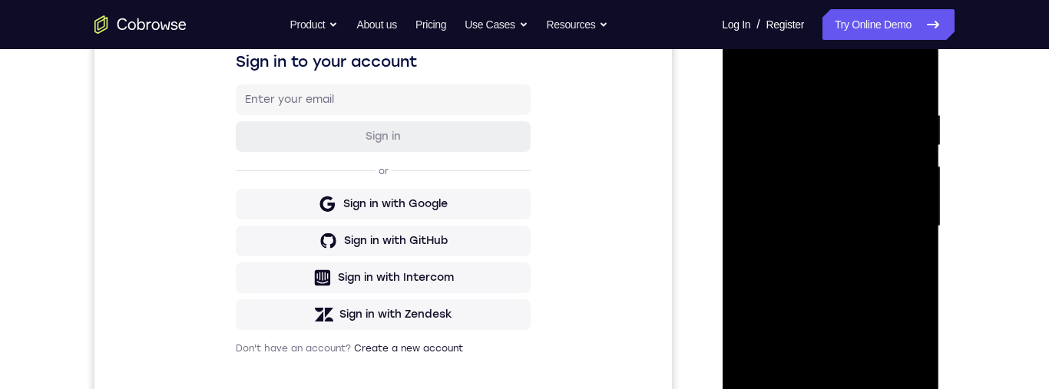
click at [815, 255] on div at bounding box center [829, 227] width 193 height 430
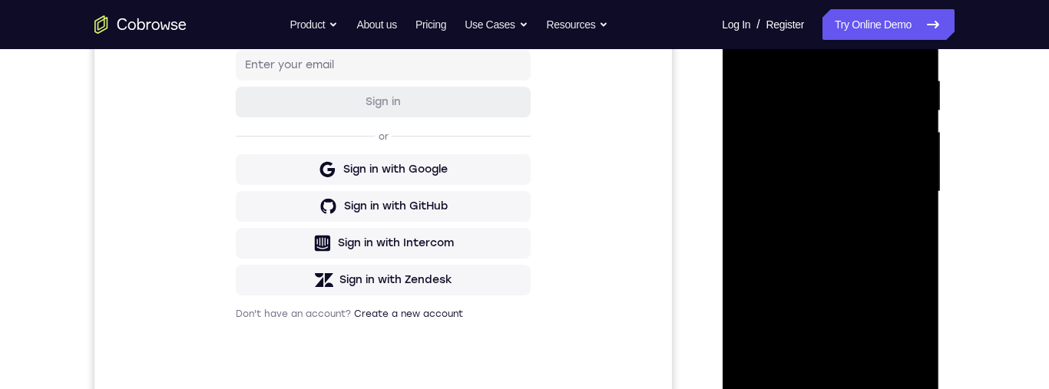
click at [861, 170] on div at bounding box center [829, 192] width 193 height 430
click at [857, 166] on div at bounding box center [829, 192] width 193 height 430
click at [865, 200] on div at bounding box center [829, 192] width 193 height 430
click at [878, 247] on div at bounding box center [829, 192] width 193 height 430
click at [838, 236] on div at bounding box center [829, 192] width 193 height 430
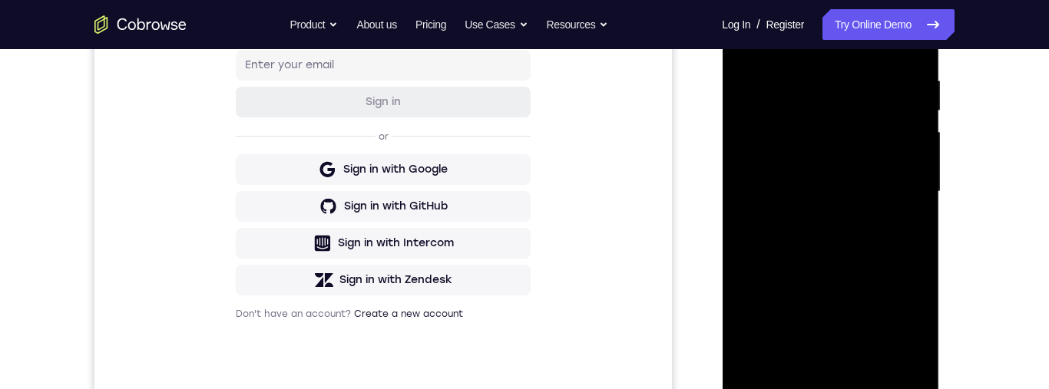
scroll to position [225, 0]
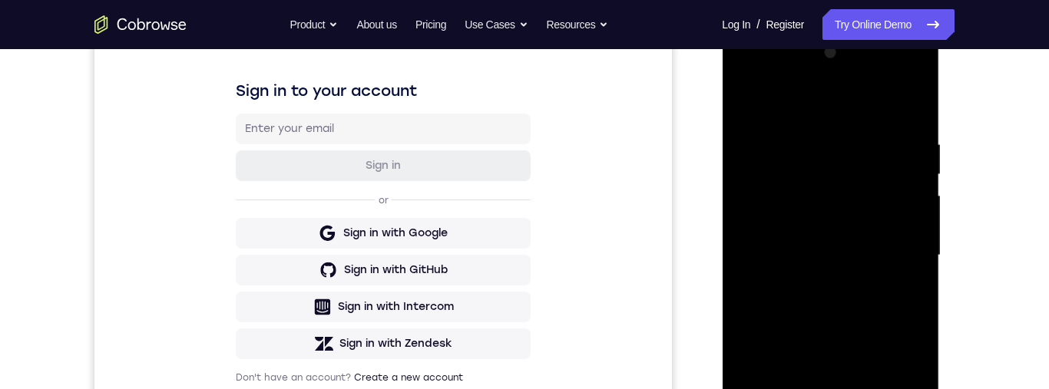
click at [904, 101] on div at bounding box center [829, 256] width 193 height 430
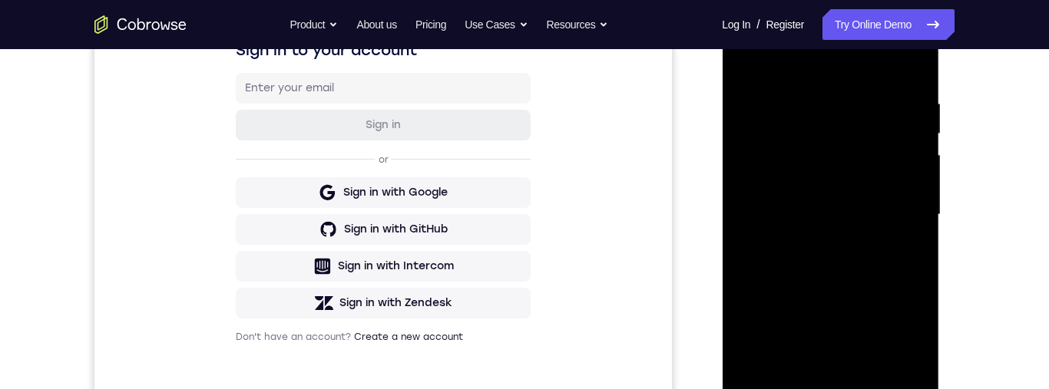
click at [871, 272] on div at bounding box center [829, 215] width 193 height 430
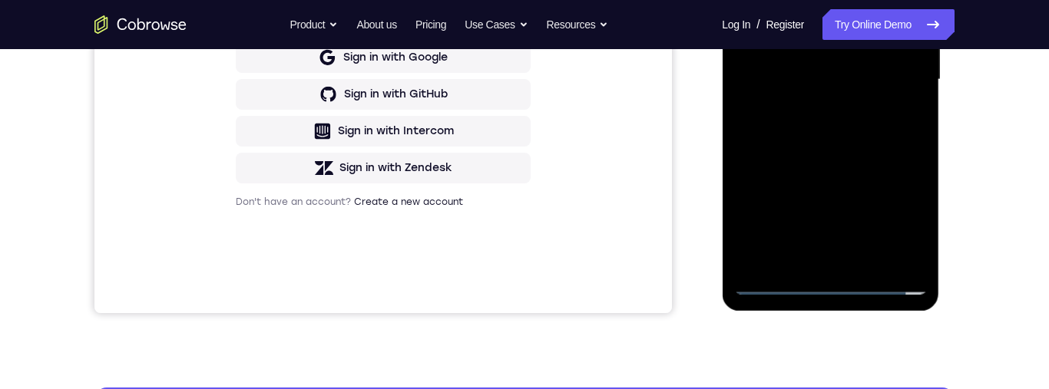
scroll to position [403, 0]
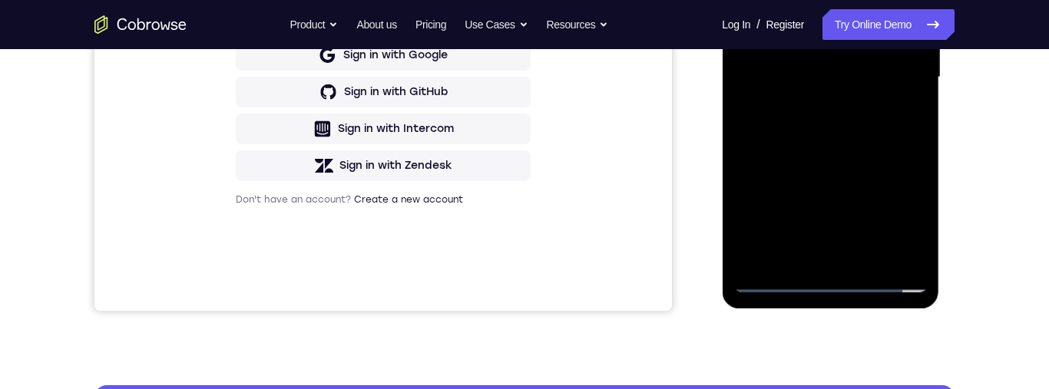
click at [899, 140] on div at bounding box center [829, 78] width 193 height 430
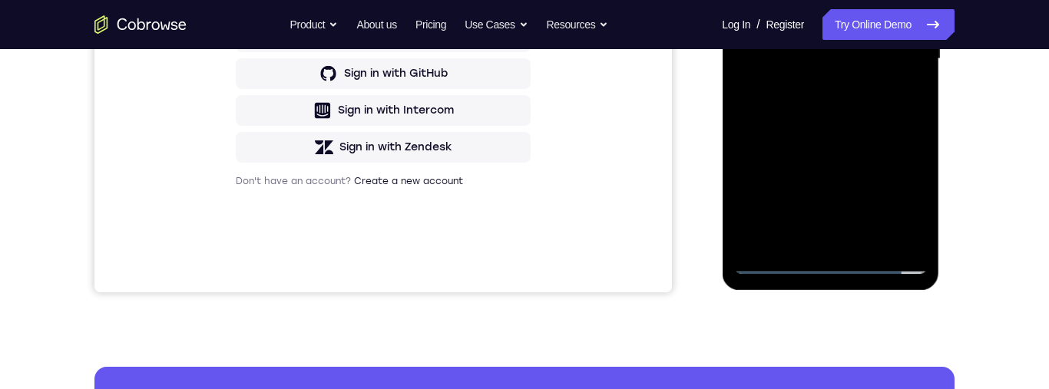
click at [877, 236] on div at bounding box center [829, 59] width 193 height 430
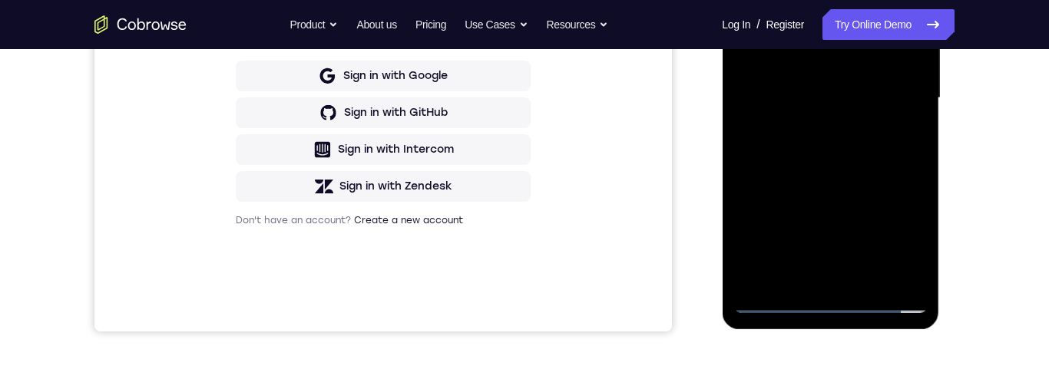
scroll to position [368, 0]
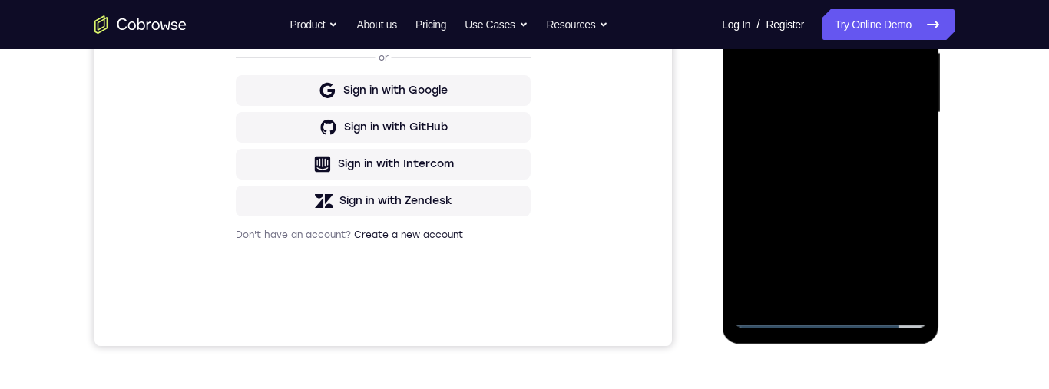
click at [845, 195] on div at bounding box center [829, 113] width 193 height 430
click at [861, 123] on div at bounding box center [829, 113] width 193 height 430
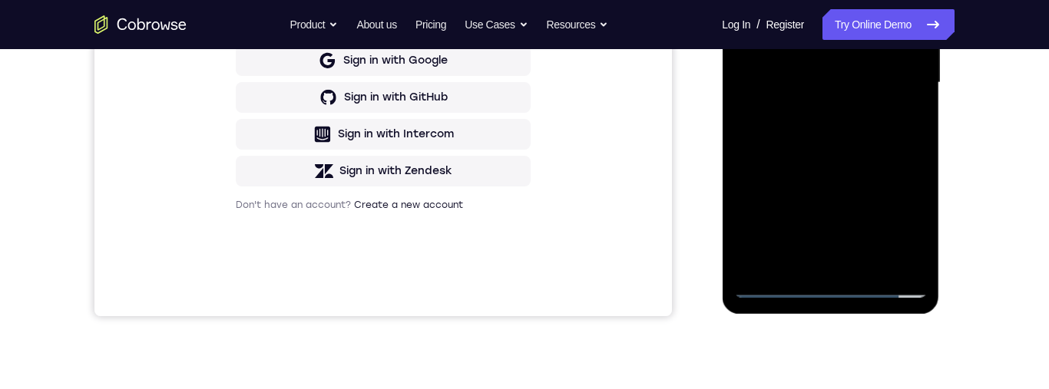
scroll to position [399, 0]
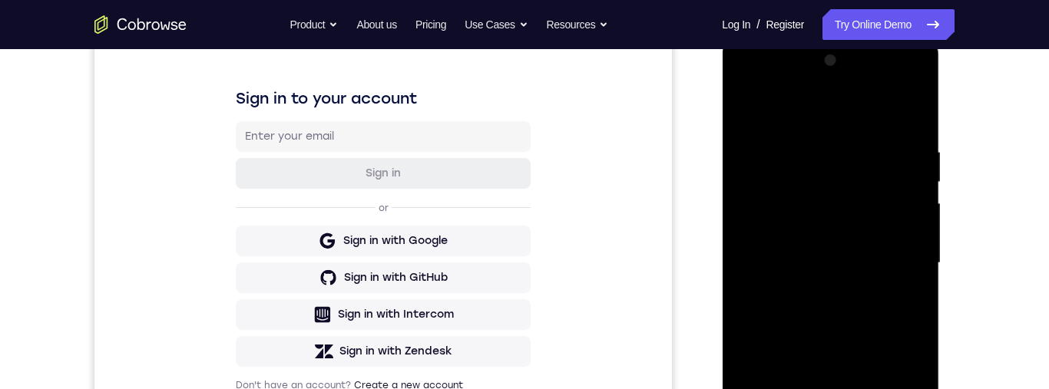
click at [745, 100] on div at bounding box center [829, 263] width 193 height 430
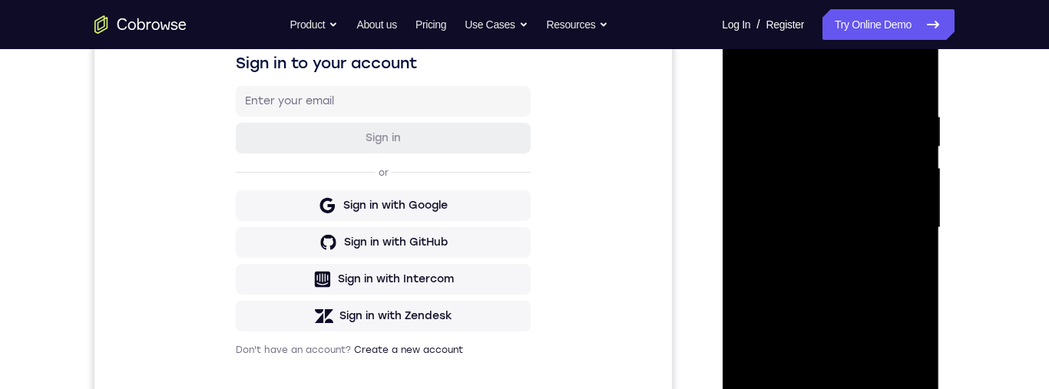
click at [882, 242] on div at bounding box center [829, 228] width 193 height 430
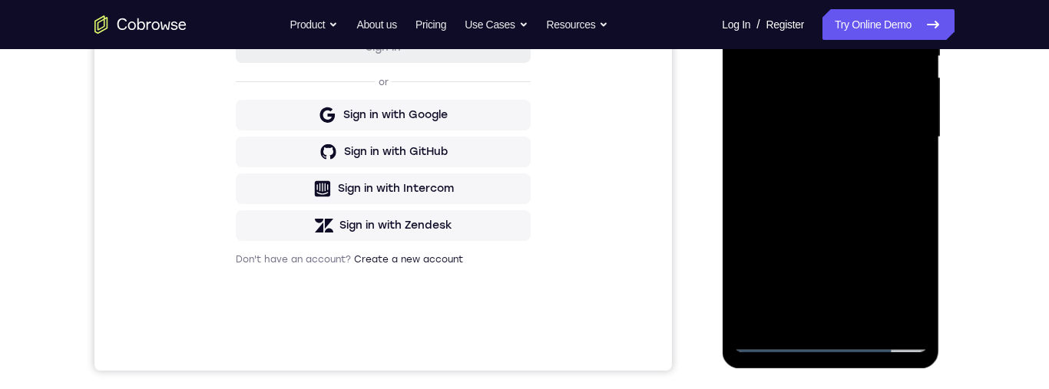
scroll to position [373, 0]
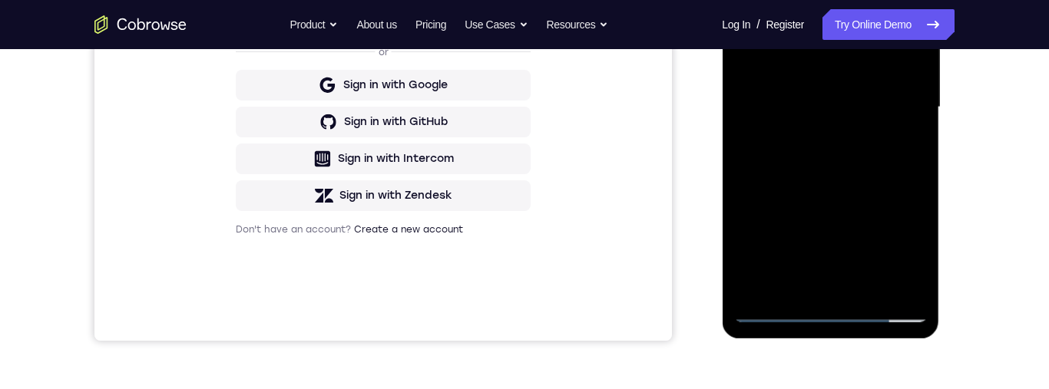
click at [856, 230] on div at bounding box center [829, 108] width 193 height 430
click at [867, 229] on div at bounding box center [829, 107] width 193 height 430
click at [917, 255] on div at bounding box center [829, 107] width 193 height 430
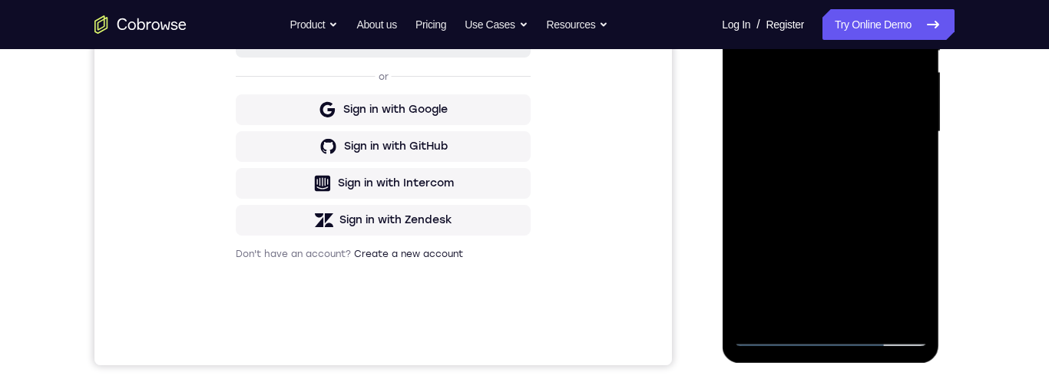
scroll to position [305, 0]
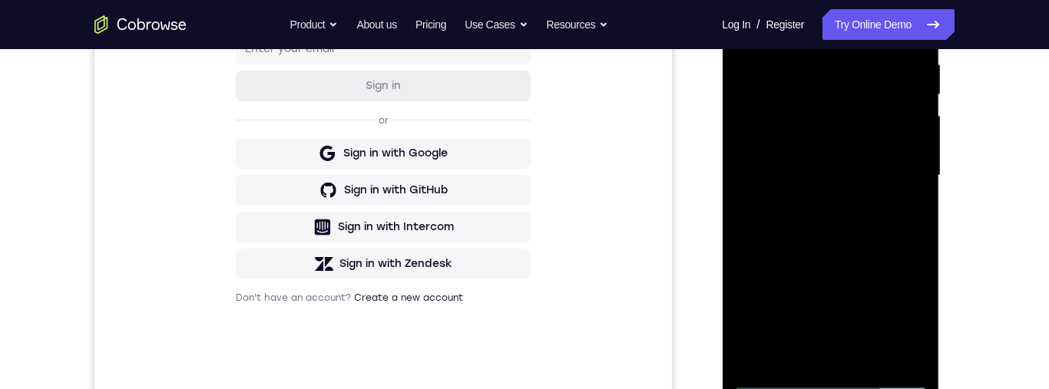
click at [890, 132] on div at bounding box center [829, 176] width 193 height 430
click at [900, 263] on div at bounding box center [829, 176] width 193 height 430
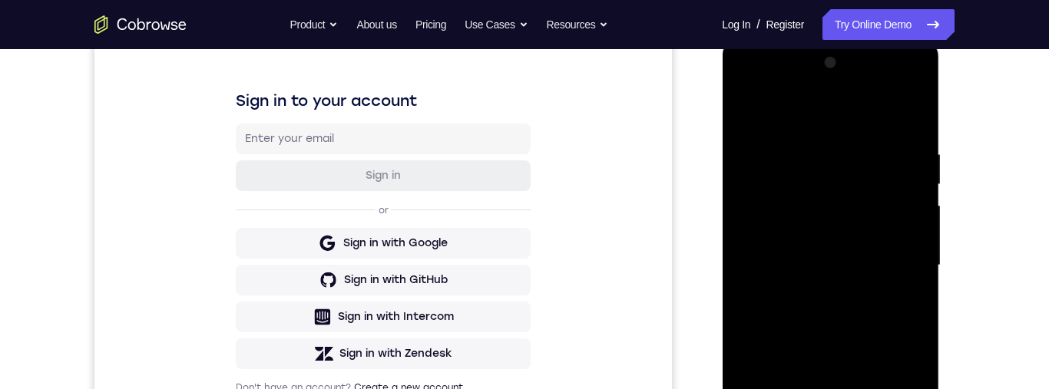
click at [754, 109] on div at bounding box center [829, 266] width 193 height 430
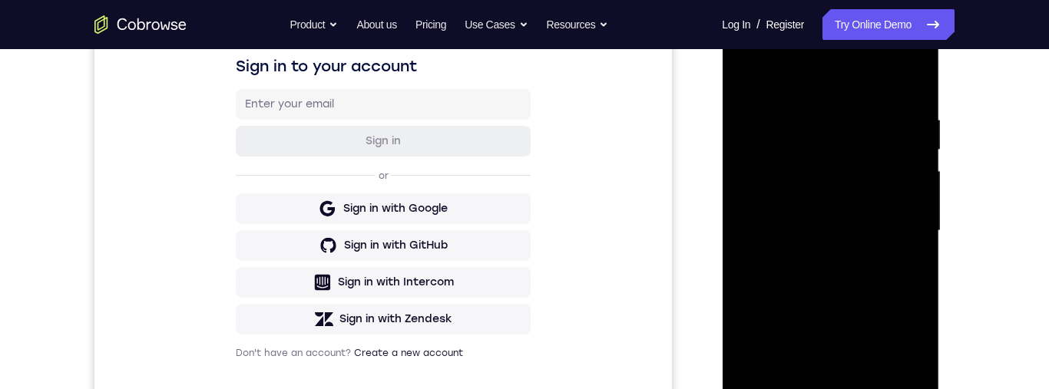
click at [864, 245] on div at bounding box center [829, 231] width 193 height 430
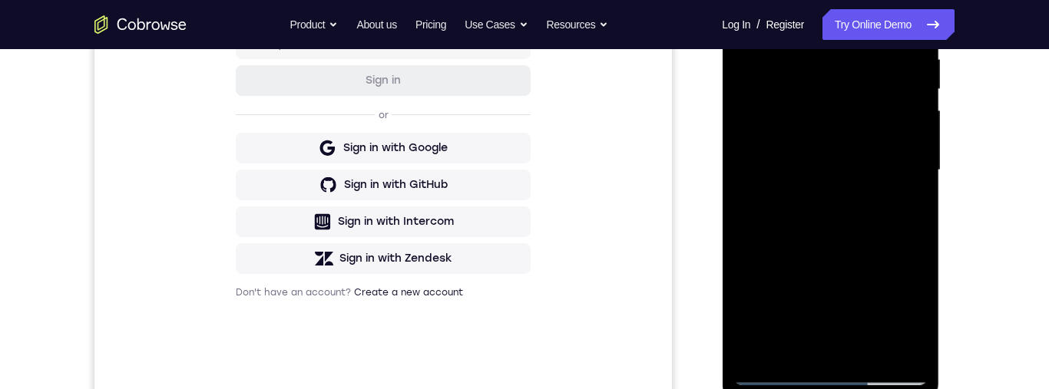
scroll to position [404, 0]
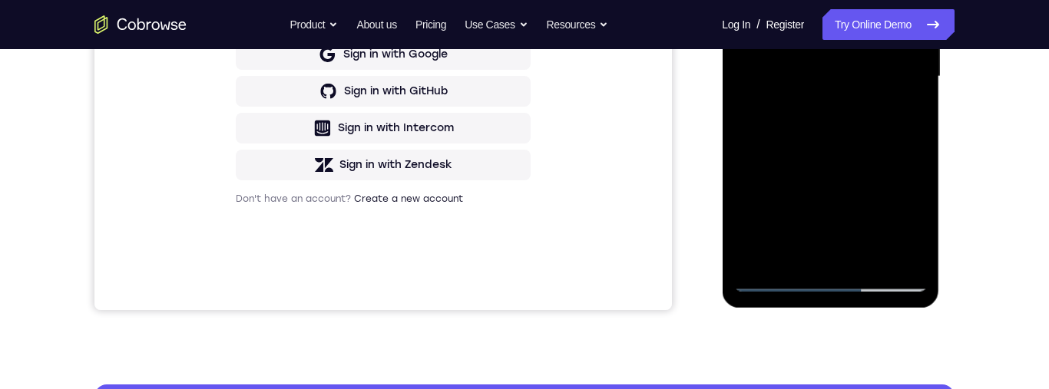
click at [905, 223] on div at bounding box center [829, 77] width 193 height 430
click at [907, 222] on div at bounding box center [829, 77] width 193 height 430
click at [904, 223] on div at bounding box center [829, 77] width 193 height 430
click at [905, 222] on div at bounding box center [829, 77] width 193 height 430
click at [907, 222] on div at bounding box center [829, 77] width 193 height 430
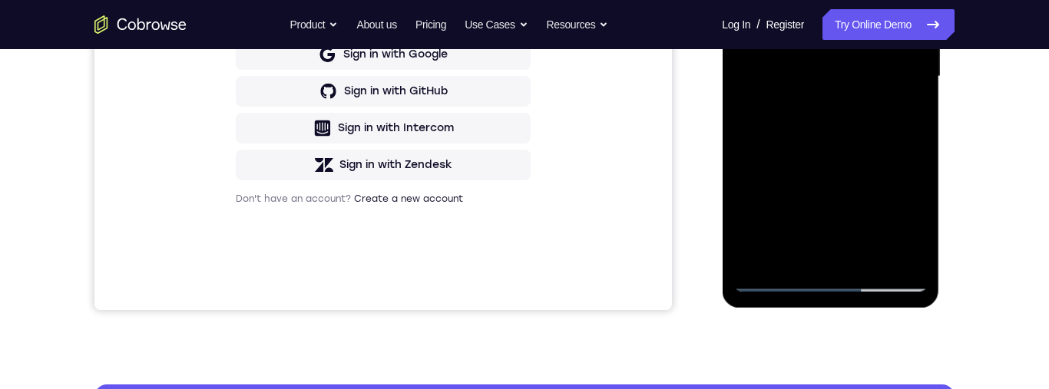
click at [907, 221] on div at bounding box center [829, 77] width 193 height 430
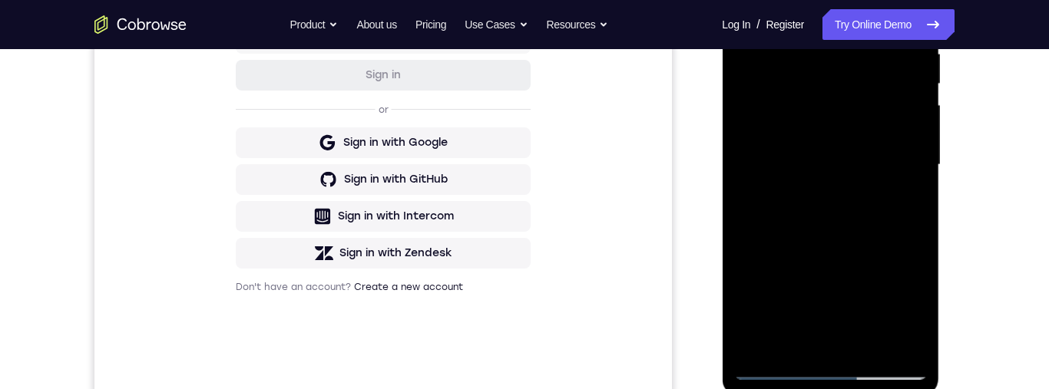
scroll to position [297, 0]
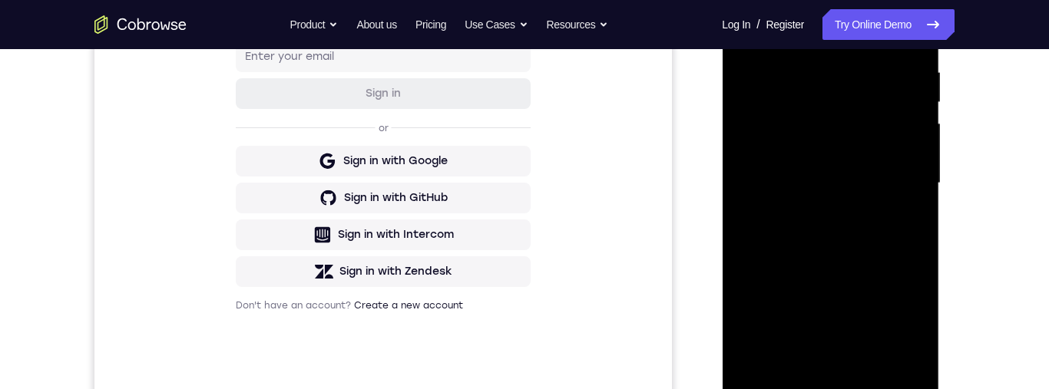
click at [752, 34] on div at bounding box center [829, 184] width 193 height 430
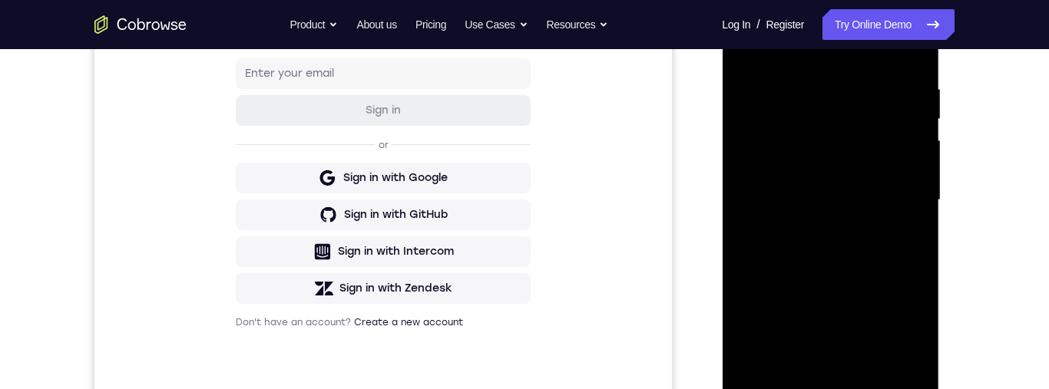
click at [917, 118] on div at bounding box center [829, 200] width 193 height 430
click at [848, 114] on div at bounding box center [829, 200] width 193 height 430
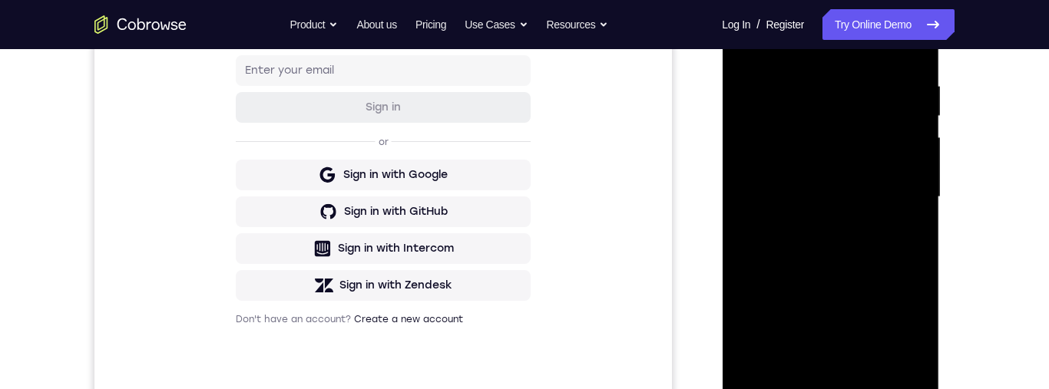
scroll to position [219, 0]
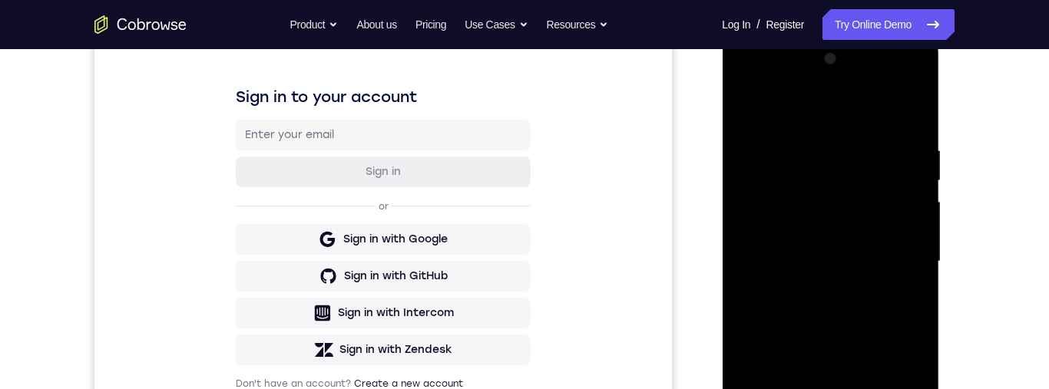
click at [751, 111] on div at bounding box center [829, 262] width 193 height 430
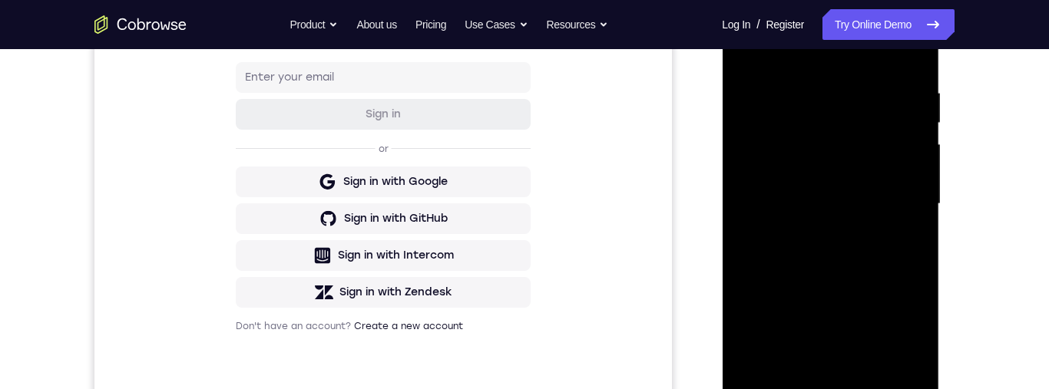
scroll to position [234, 0]
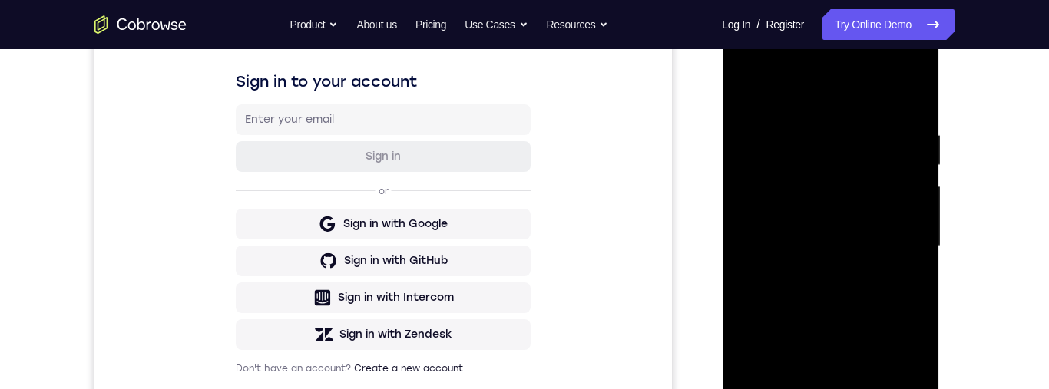
click at [748, 94] on div at bounding box center [829, 246] width 193 height 430
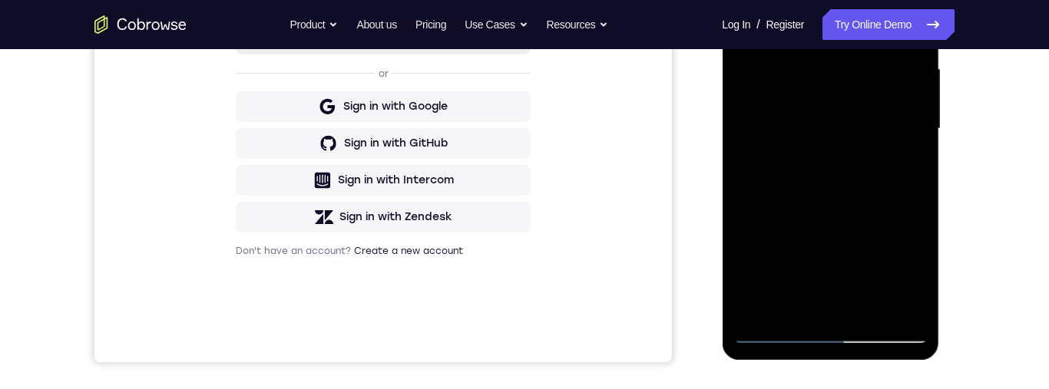
scroll to position [405, 0]
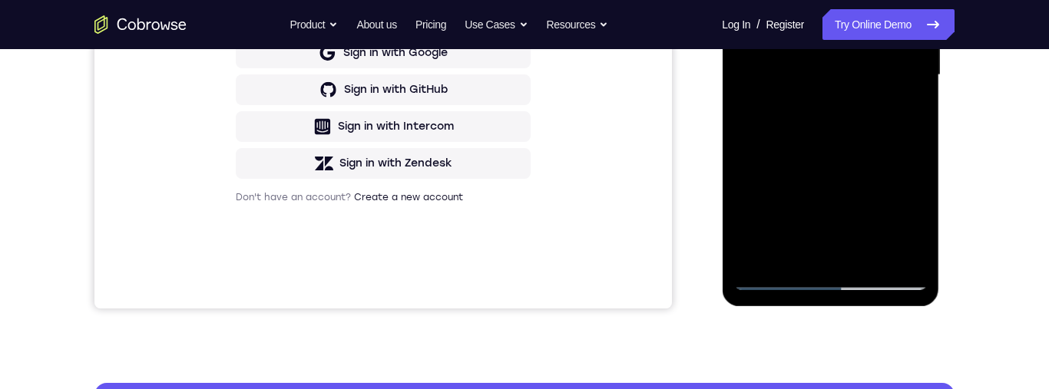
click at [918, 0] on div at bounding box center [829, 75] width 193 height 430
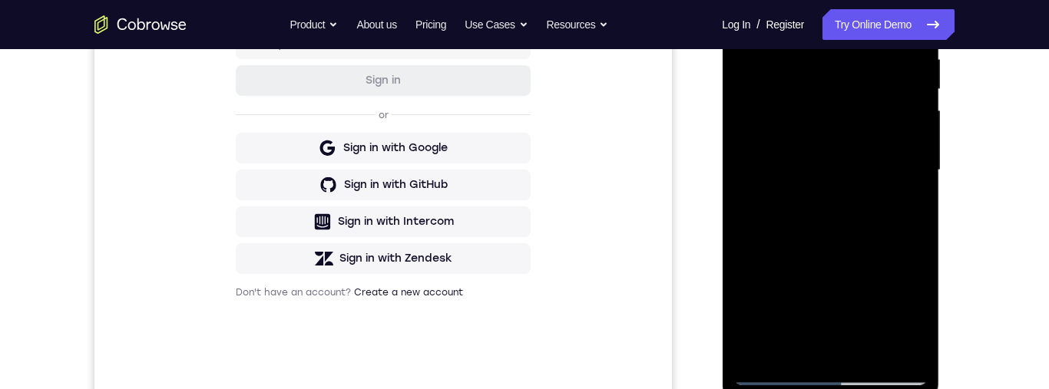
scroll to position [271, 0]
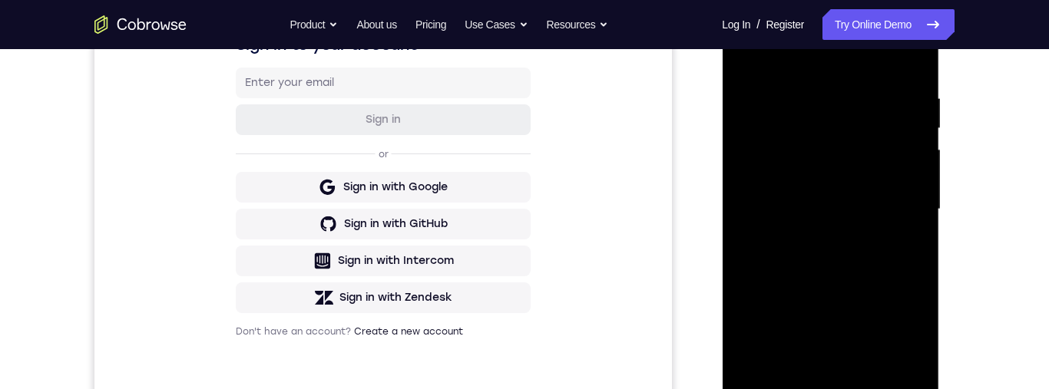
click at [756, 98] on div at bounding box center [829, 210] width 193 height 430
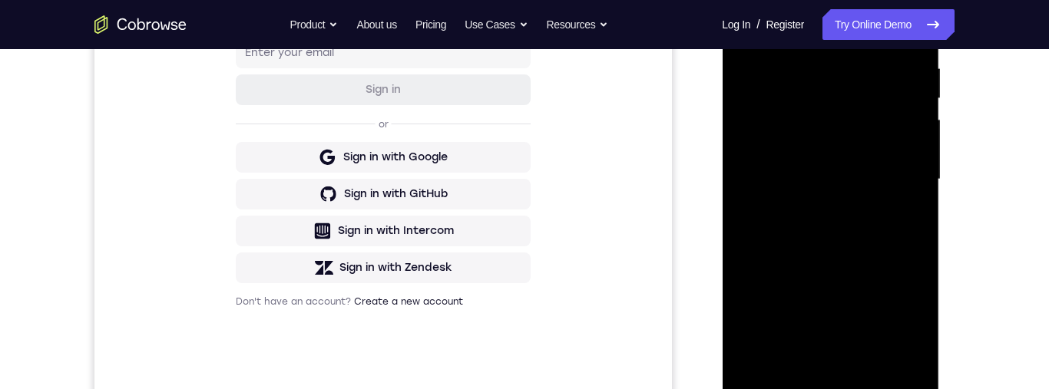
scroll to position [244, 0]
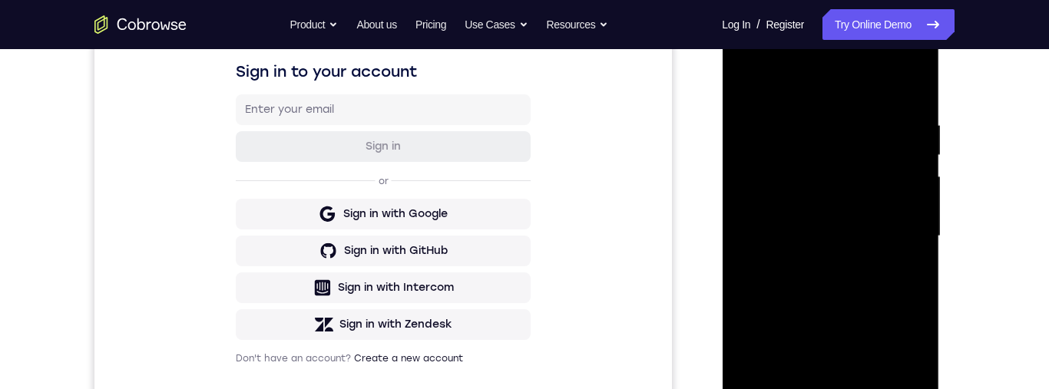
click at [763, 87] on div at bounding box center [829, 236] width 193 height 430
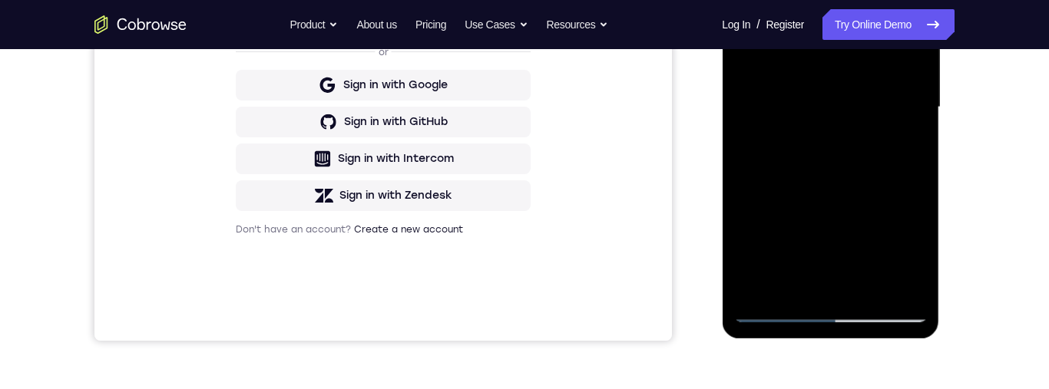
scroll to position [408, 0]
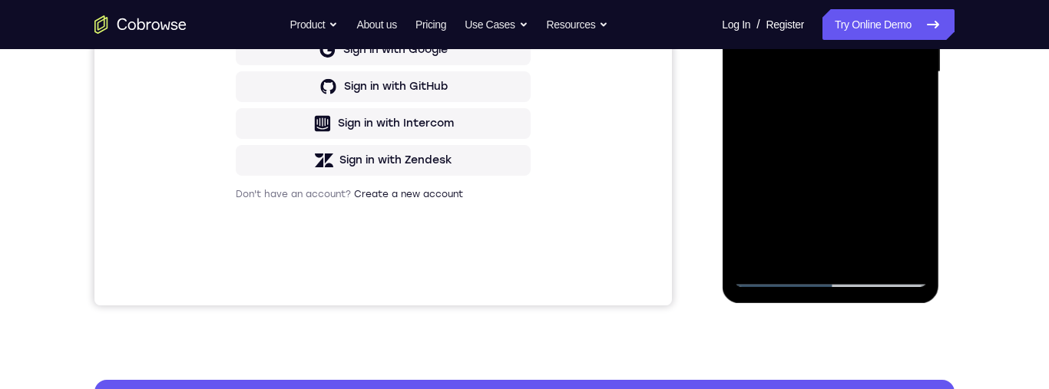
click at [874, 253] on div at bounding box center [829, 72] width 193 height 430
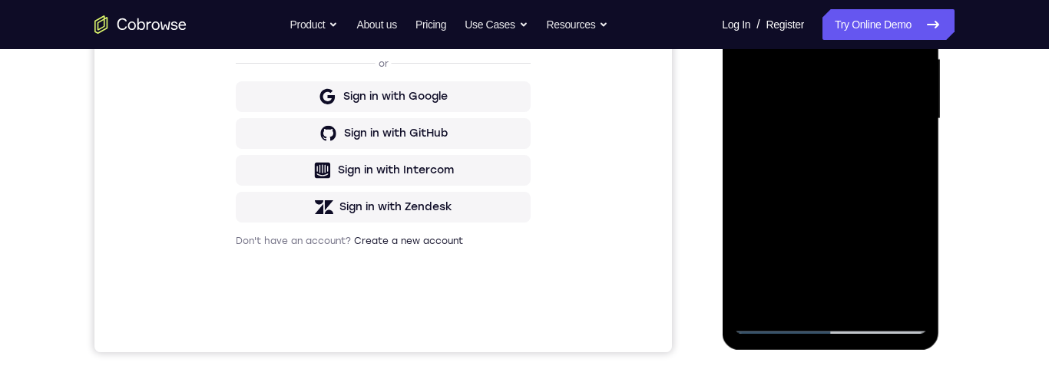
click at [844, 131] on div at bounding box center [829, 119] width 193 height 430
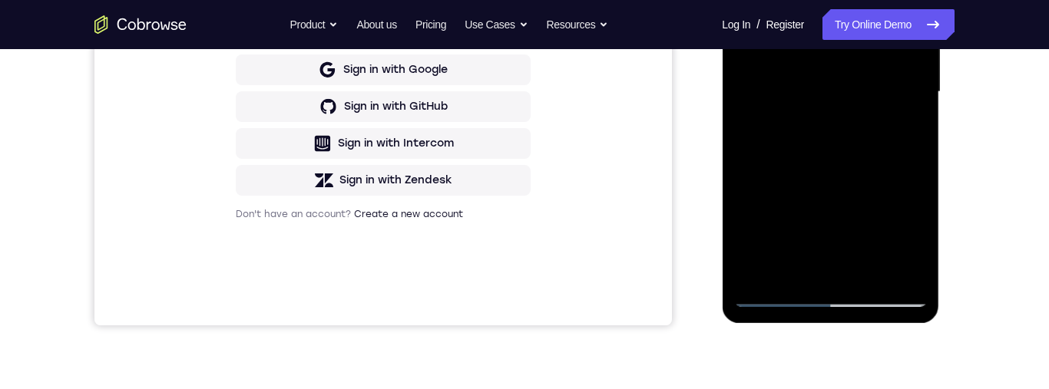
scroll to position [244, 0]
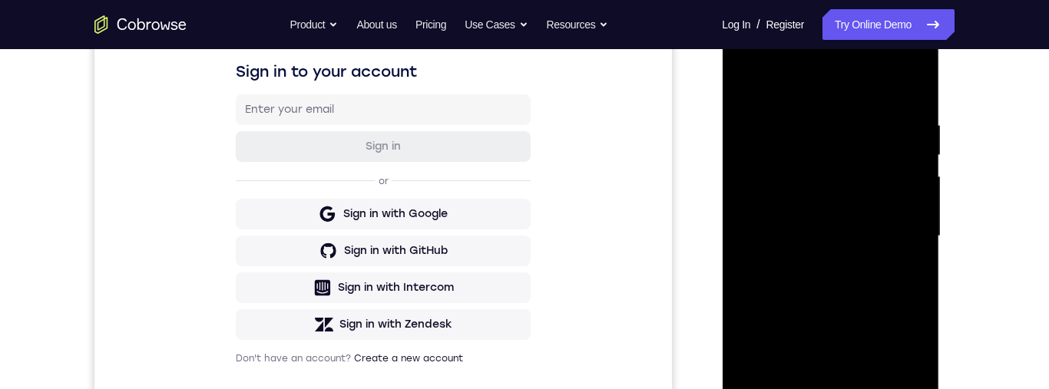
click at [749, 90] on div at bounding box center [829, 236] width 193 height 430
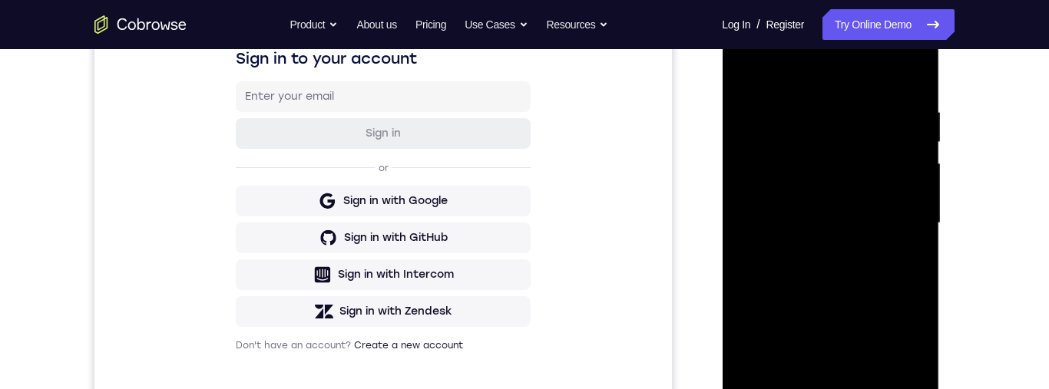
click at [860, 233] on div at bounding box center [829, 223] width 193 height 430
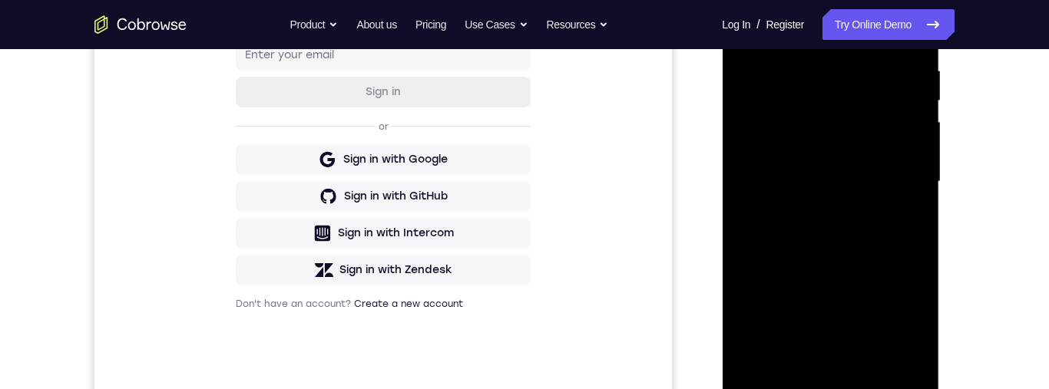
scroll to position [194, 0]
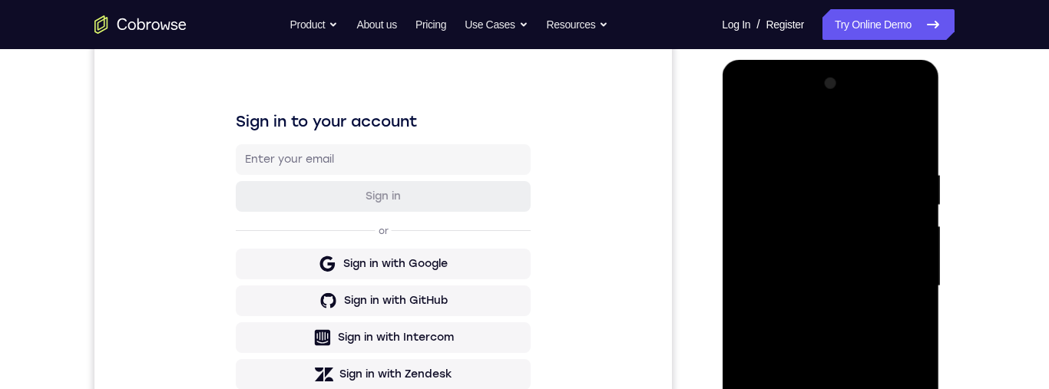
click at [745, 135] on div at bounding box center [829, 286] width 193 height 430
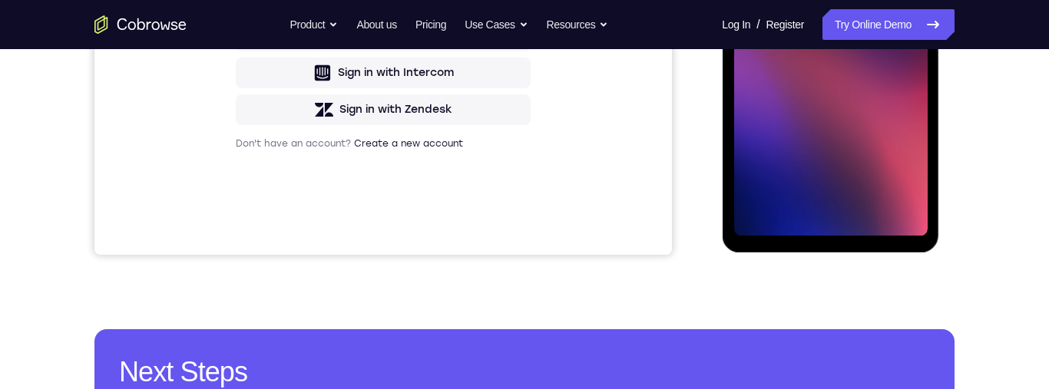
scroll to position [259, 0]
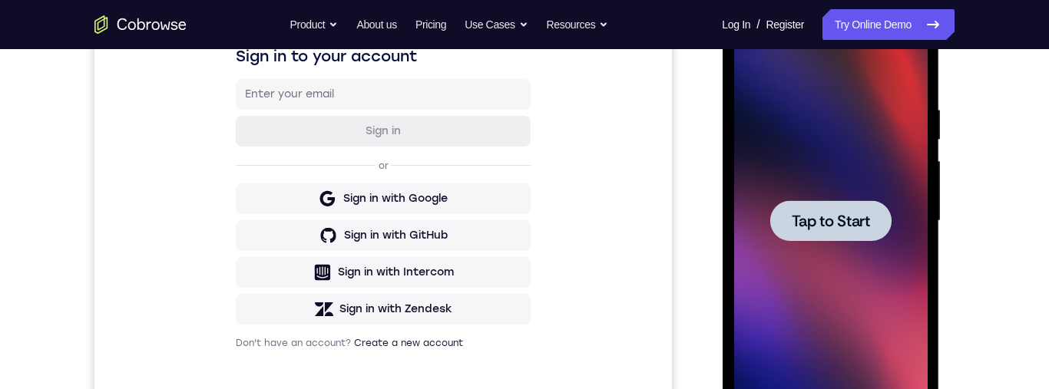
click at [864, 226] on span "Tap to Start" at bounding box center [830, 220] width 78 height 15
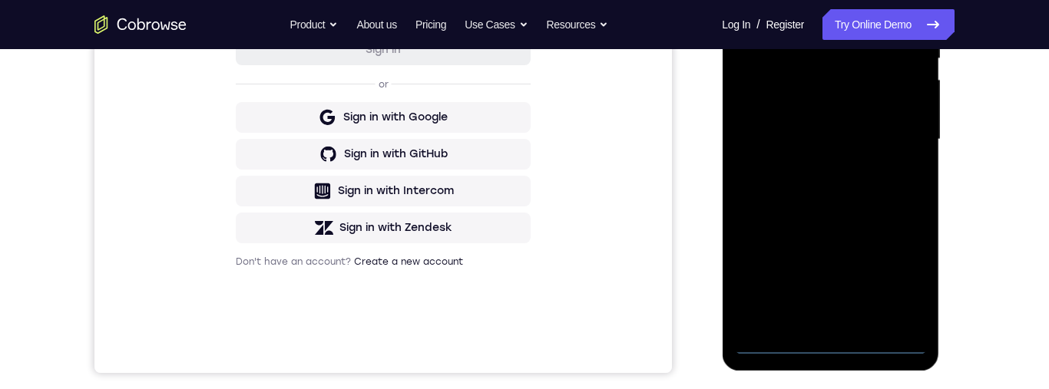
scroll to position [406, 0]
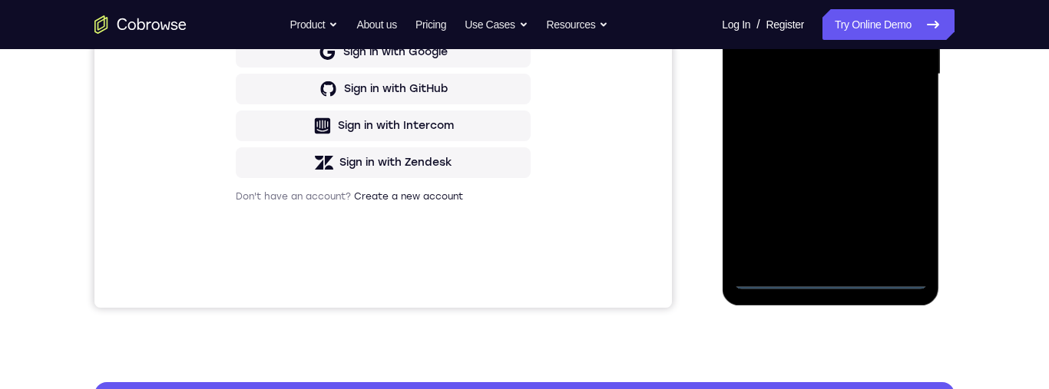
click at [841, 279] on div at bounding box center [829, 75] width 193 height 430
click at [834, 284] on div at bounding box center [829, 75] width 193 height 430
click at [904, 210] on div at bounding box center [829, 75] width 193 height 430
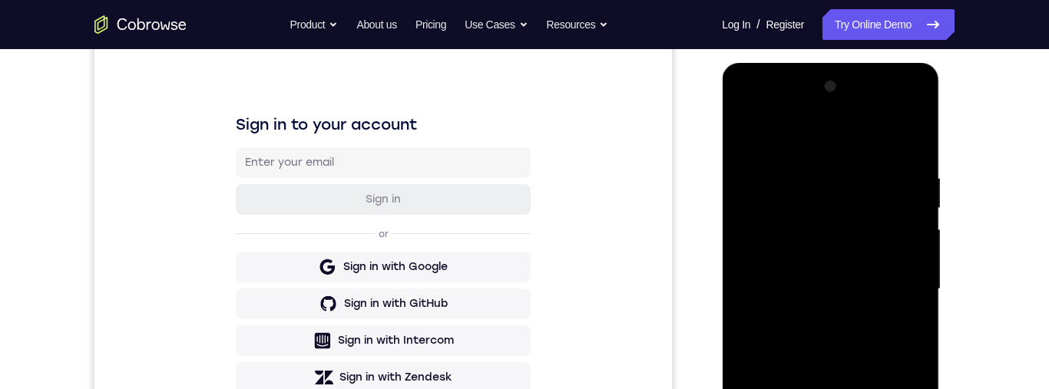
click at [843, 147] on div at bounding box center [829, 289] width 193 height 430
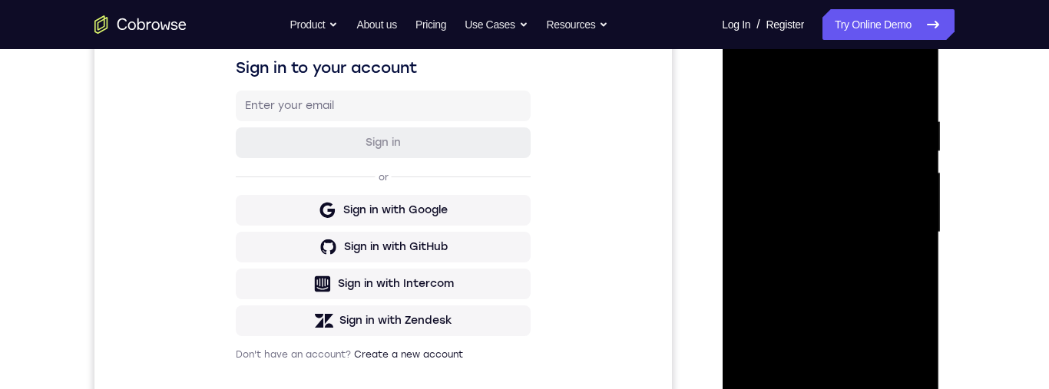
scroll to position [306, 0]
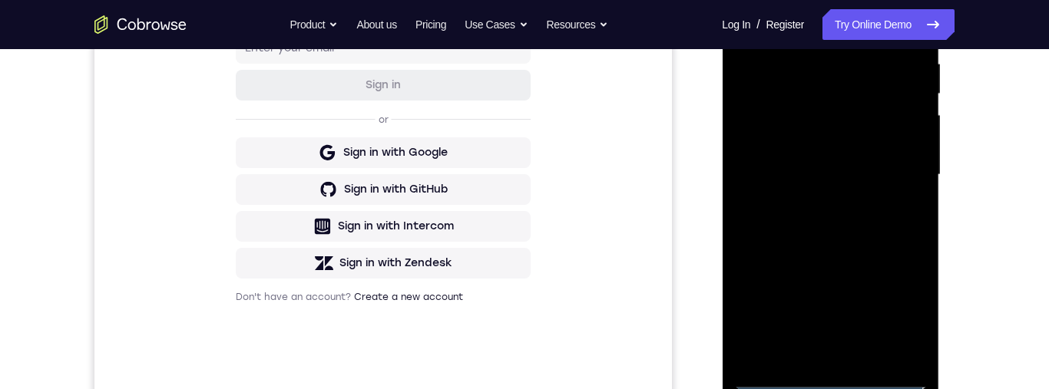
click at [888, 168] on div at bounding box center [829, 175] width 193 height 430
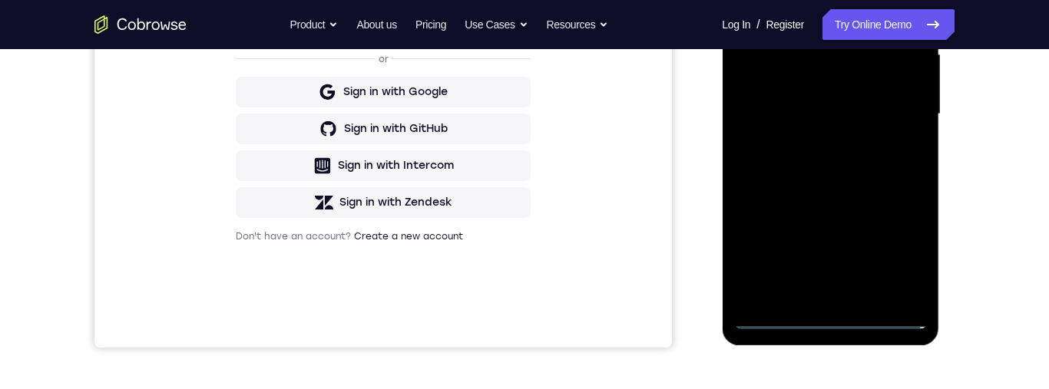
click at [821, 141] on div at bounding box center [829, 114] width 193 height 430
click at [869, 104] on div at bounding box center [829, 114] width 193 height 430
click at [865, 93] on div at bounding box center [829, 114] width 193 height 430
click at [864, 126] on div at bounding box center [829, 114] width 193 height 430
click at [881, 120] on div at bounding box center [829, 114] width 193 height 430
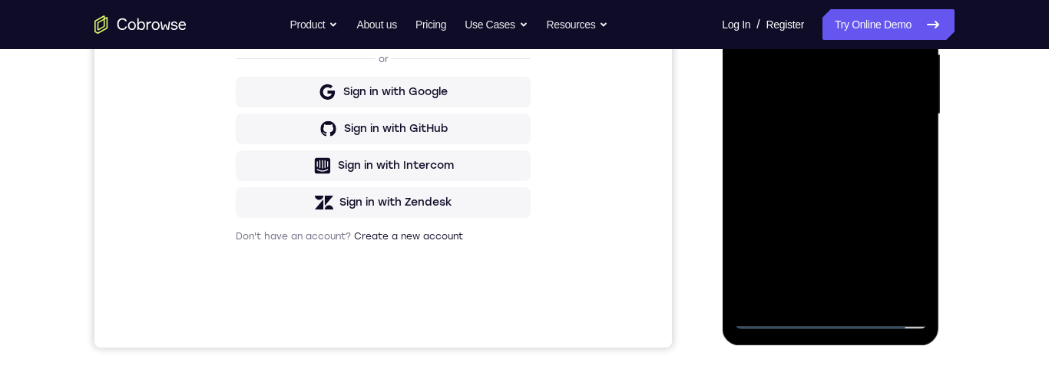
click at [876, 165] on div at bounding box center [829, 114] width 193 height 430
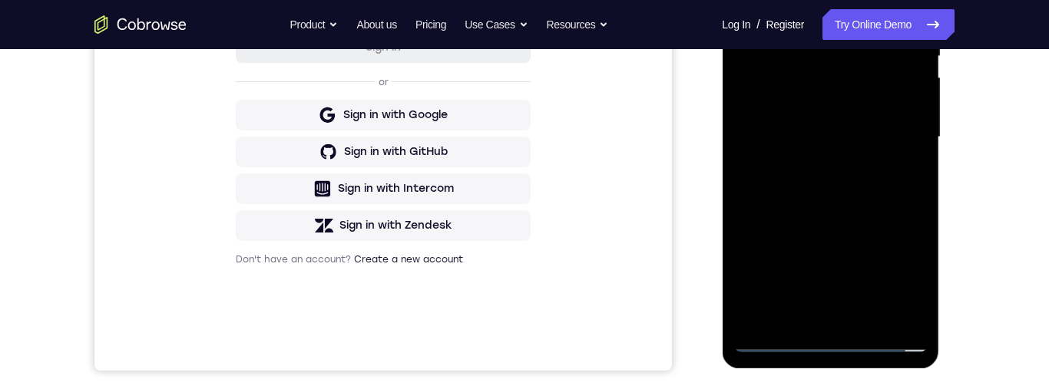
scroll to position [387, 0]
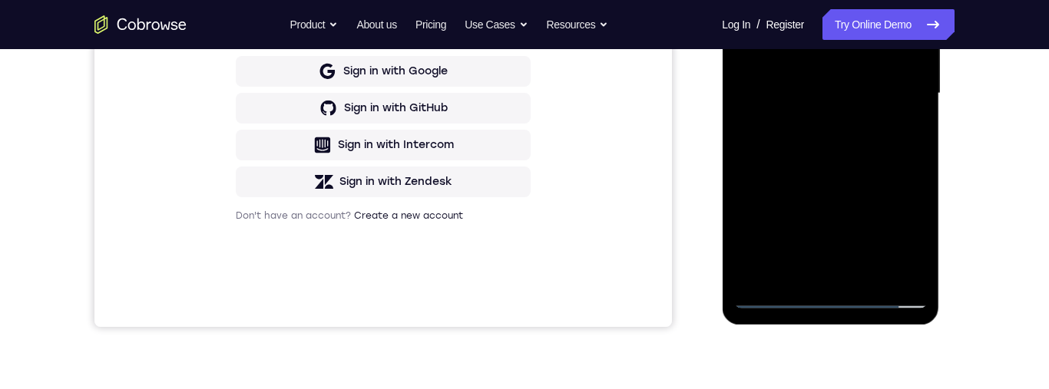
click at [881, 162] on div at bounding box center [829, 94] width 193 height 430
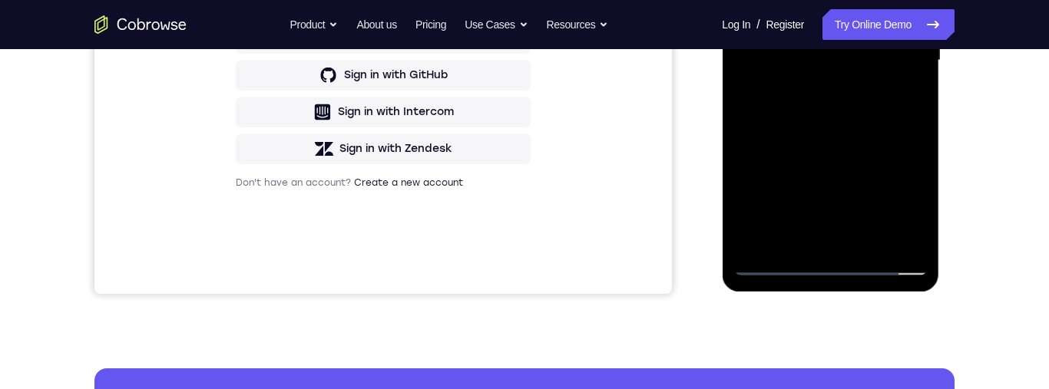
scroll to position [425, 0]
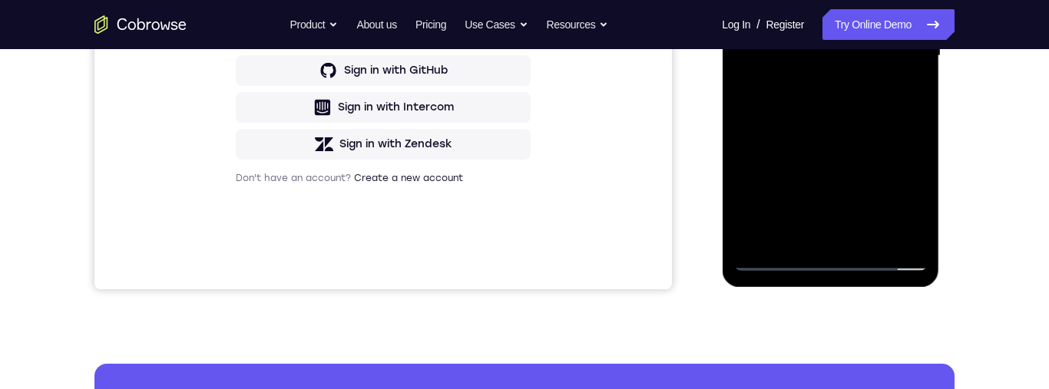
click at [865, 240] on div at bounding box center [829, 56] width 193 height 430
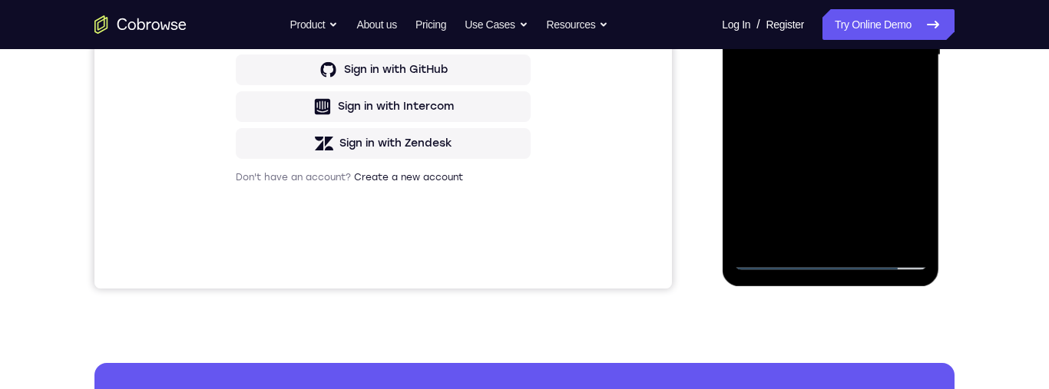
click at [960, 130] on div "Your Support Agent Your Customer Web iOS Android Next Steps We’d be happy to gi…" at bounding box center [524, 130] width 983 height 1013
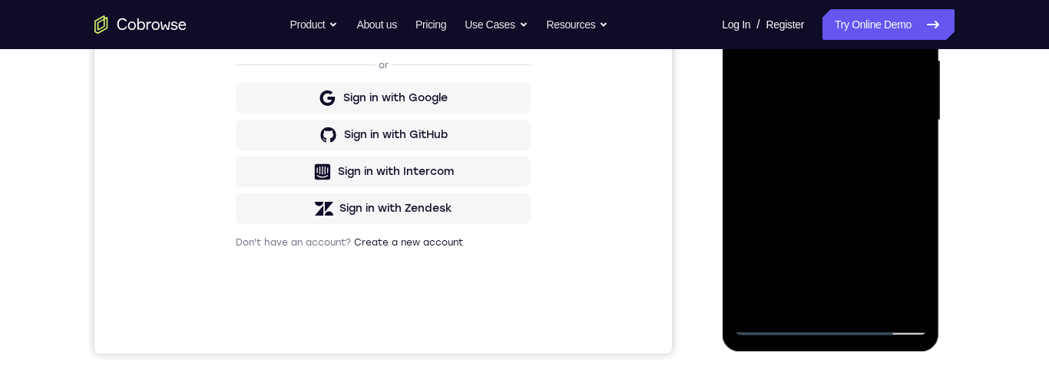
click at [838, 206] on div at bounding box center [829, 121] width 193 height 430
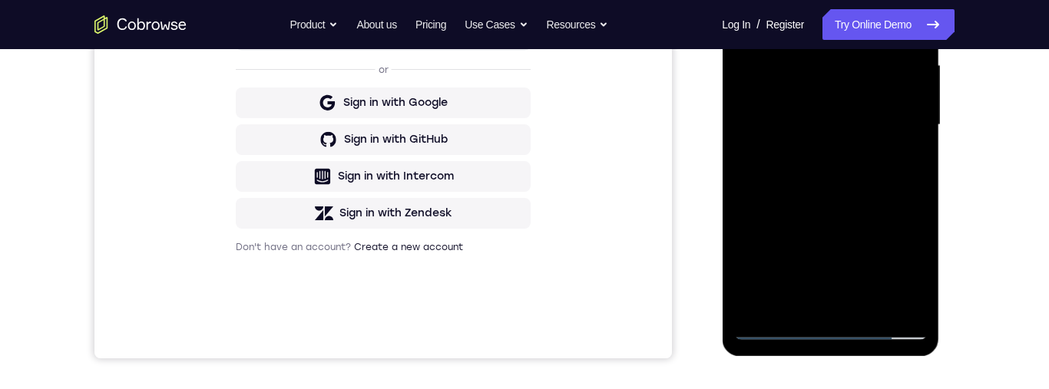
click at [818, 140] on div at bounding box center [829, 125] width 193 height 430
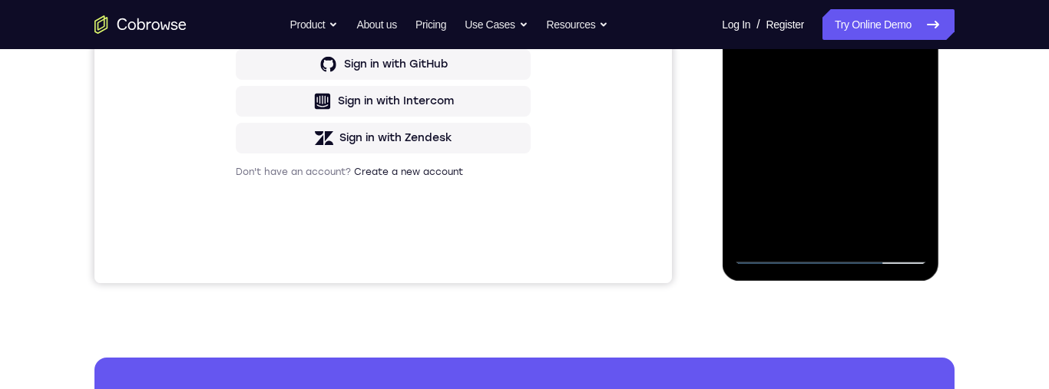
scroll to position [429, 0]
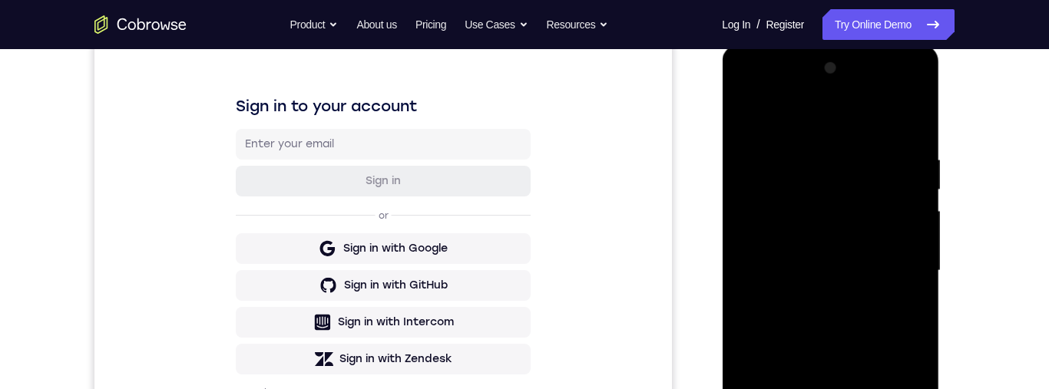
click at [745, 119] on div at bounding box center [829, 271] width 193 height 430
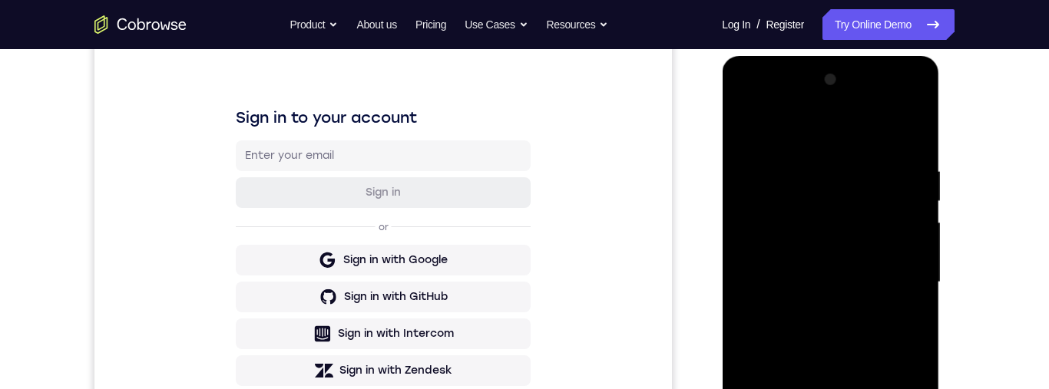
click at [826, 290] on div at bounding box center [829, 283] width 193 height 430
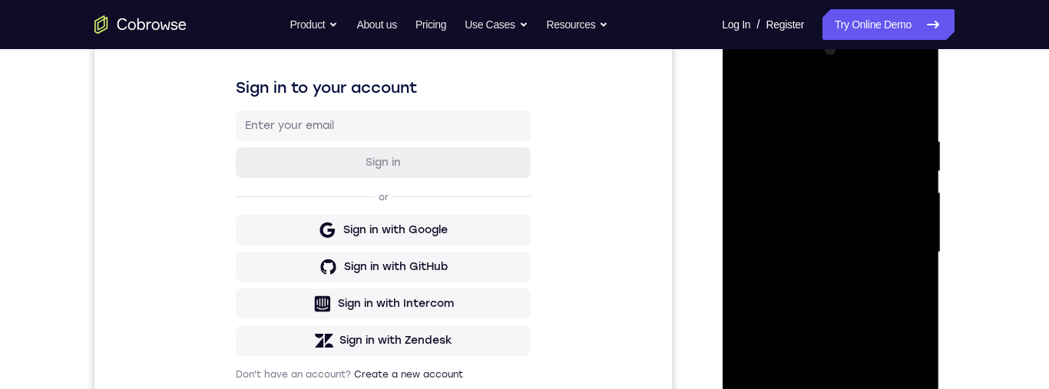
scroll to position [164, 0]
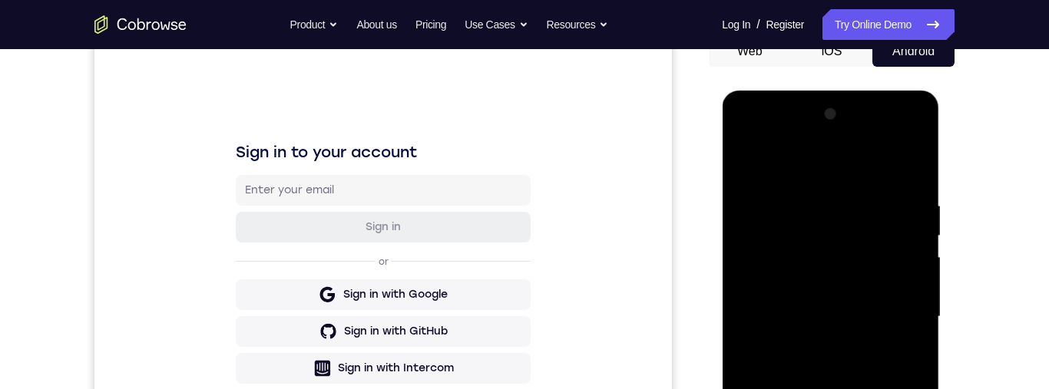
click at [745, 164] on div at bounding box center [829, 317] width 193 height 430
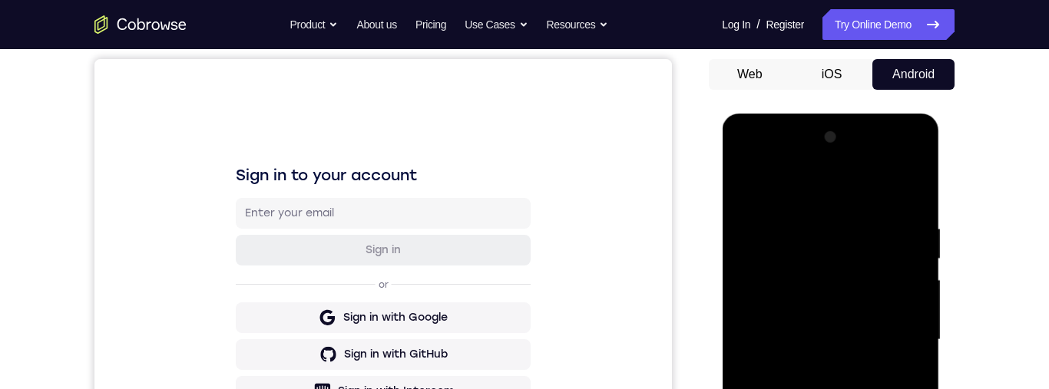
scroll to position [173, 0]
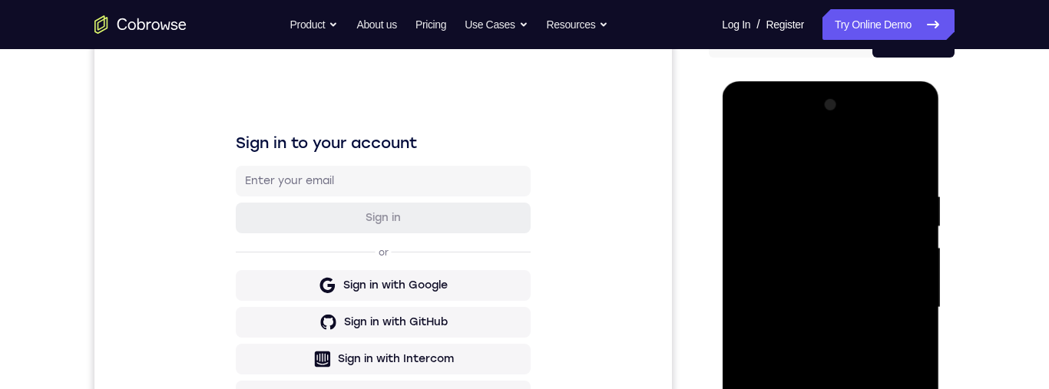
click at [834, 322] on div at bounding box center [829, 308] width 193 height 430
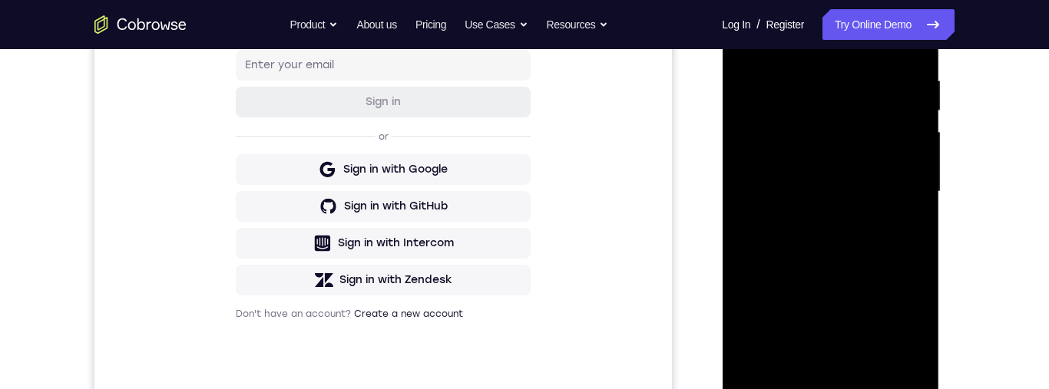
scroll to position [233, 0]
